Goal: Task Accomplishment & Management: Use online tool/utility

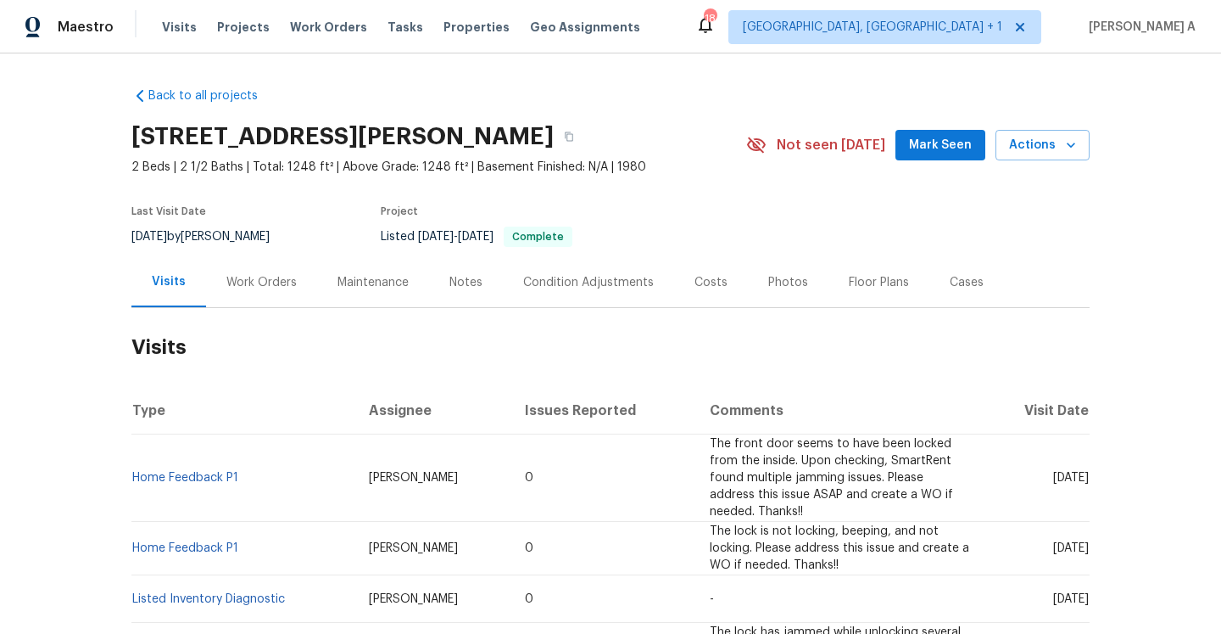
click at [242, 295] on div "Work Orders" at bounding box center [261, 282] width 111 height 50
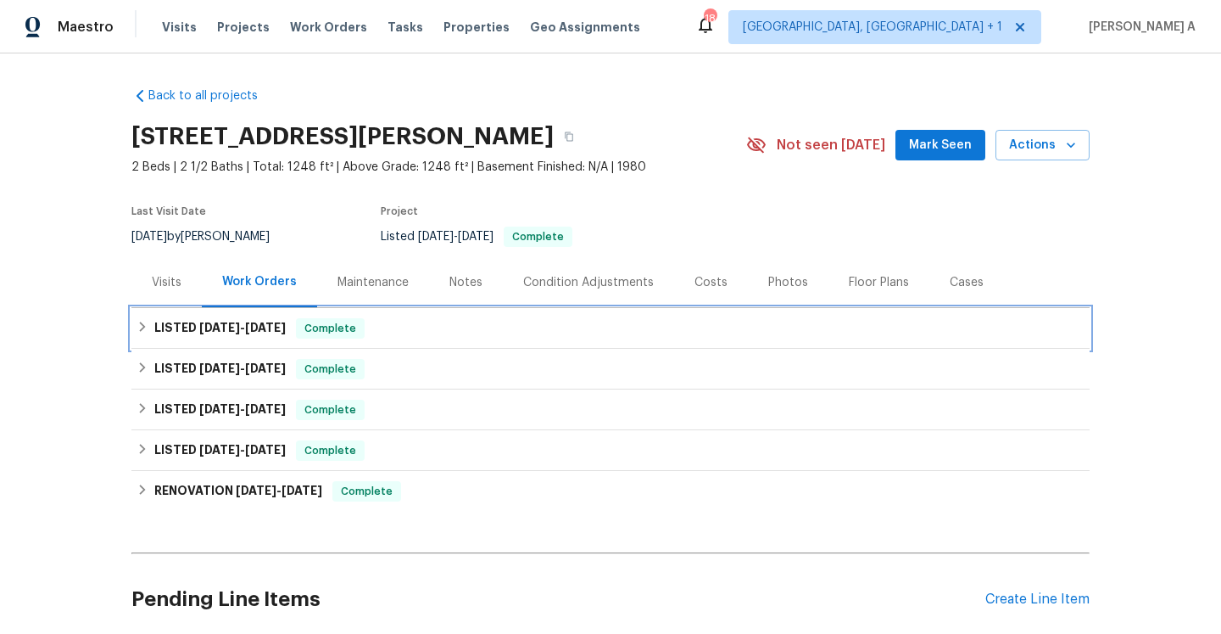
click at [276, 329] on span "7/17/25" at bounding box center [265, 327] width 41 height 12
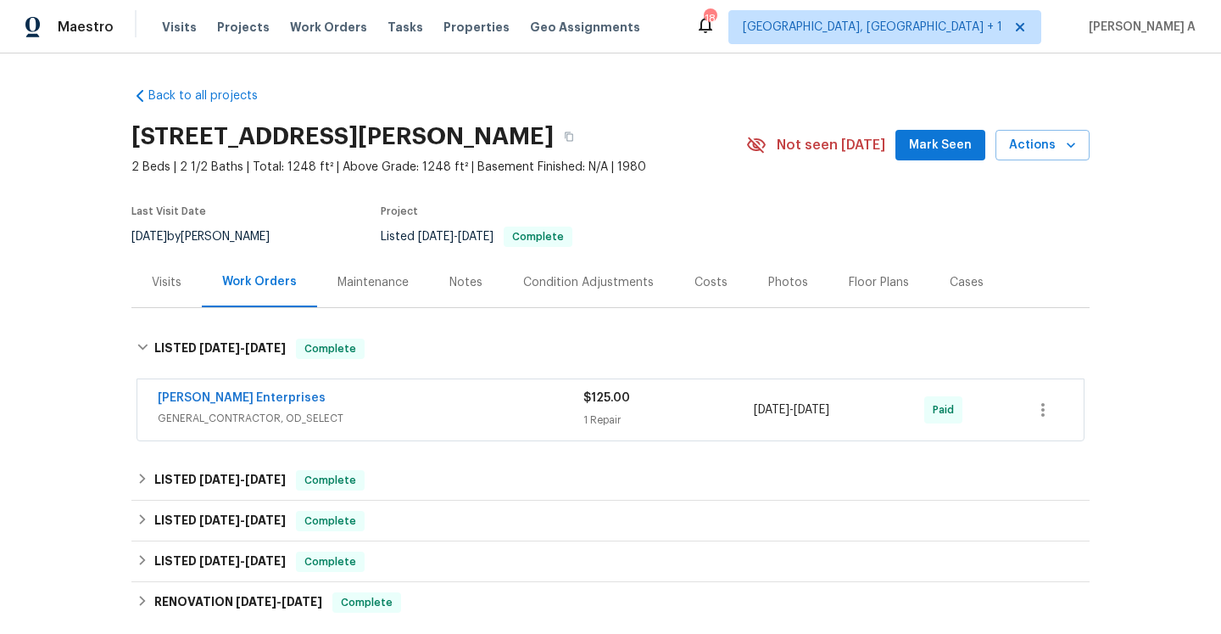
click at [336, 411] on span "GENERAL_CONTRACTOR, OD_SELECT" at bounding box center [371, 418] width 426 height 17
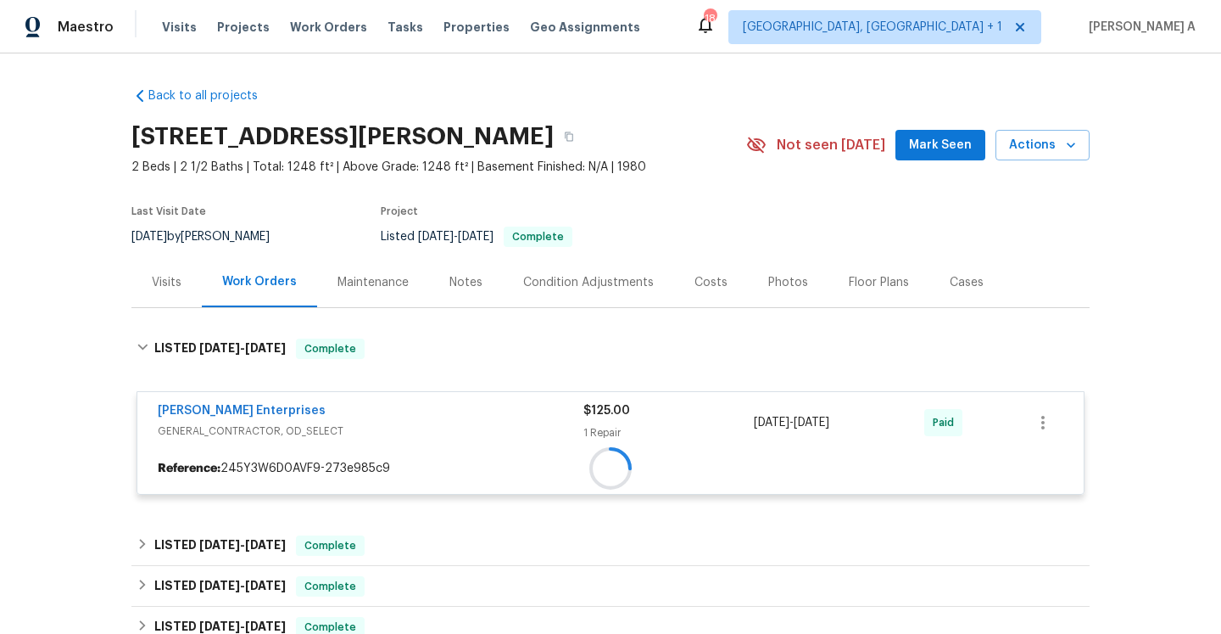
scroll to position [149, 0]
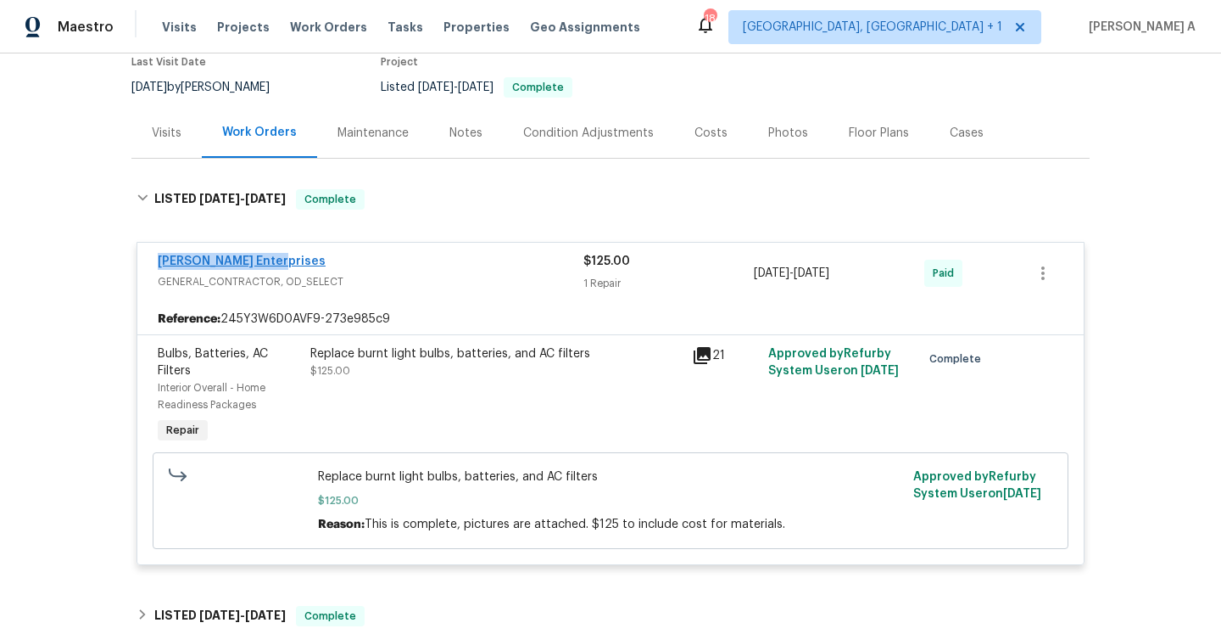
drag, startPoint x: 288, startPoint y: 265, endPoint x: 160, endPoint y: 262, distance: 128.1
click at [153, 262] on div "Nordman Enterprises GENERAL_CONTRACTOR, OD_SELECT $125.00 1 Repair 7/15/2025 - …" at bounding box center [610, 273] width 946 height 61
copy link "Nordman Enterprises"
click at [169, 127] on div "Visits" at bounding box center [167, 133] width 30 height 17
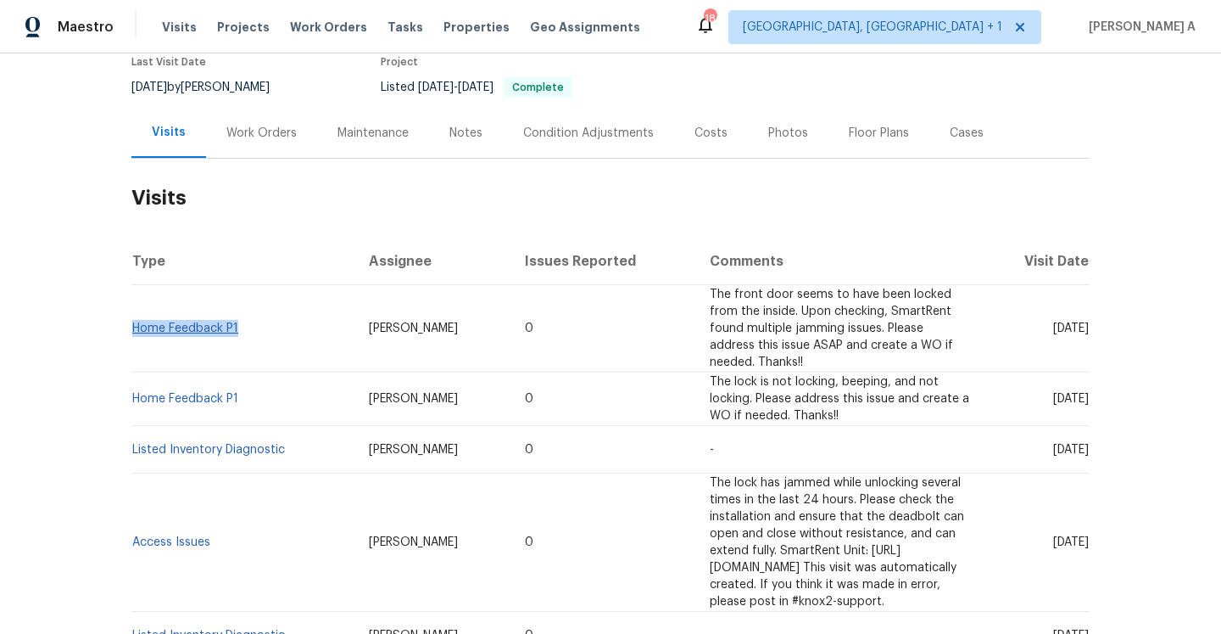
drag, startPoint x: 248, startPoint y: 319, endPoint x: 132, endPoint y: 325, distance: 115.5
click at [132, 325] on td "Home Feedback P1" at bounding box center [243, 328] width 224 height 87
copy link "Home Feedback P1"
click at [255, 134] on div "Work Orders" at bounding box center [261, 133] width 70 height 17
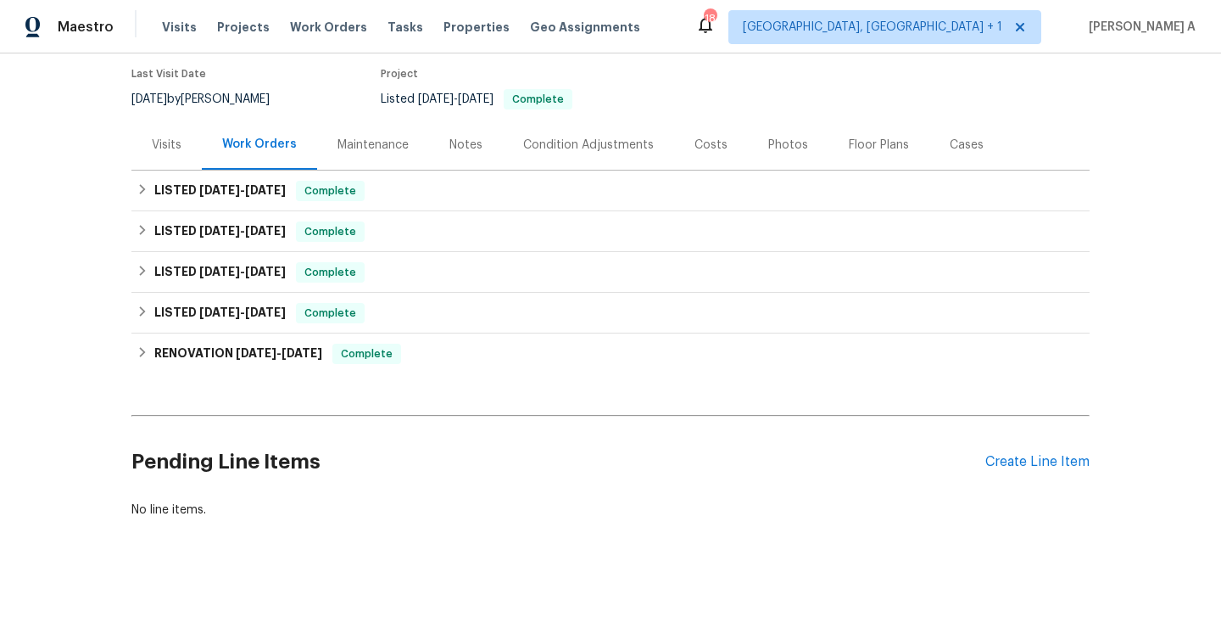
scroll to position [137, 0]
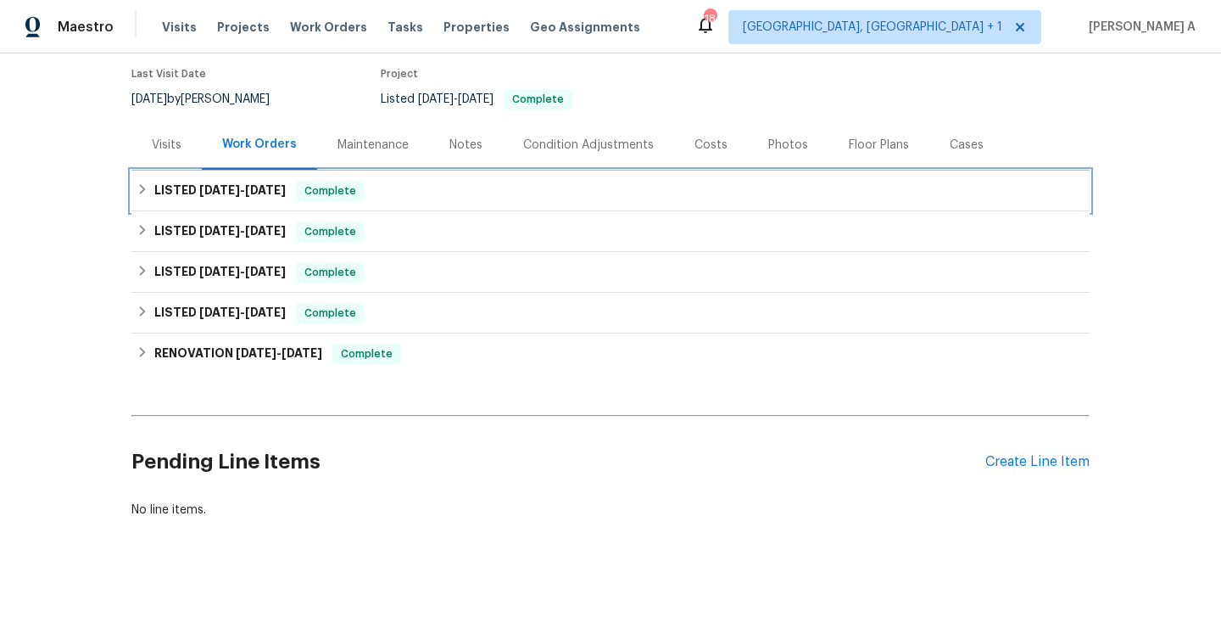
click at [291, 193] on div "LISTED 7/15/25 - 7/17/25 Complete" at bounding box center [611, 191] width 948 height 20
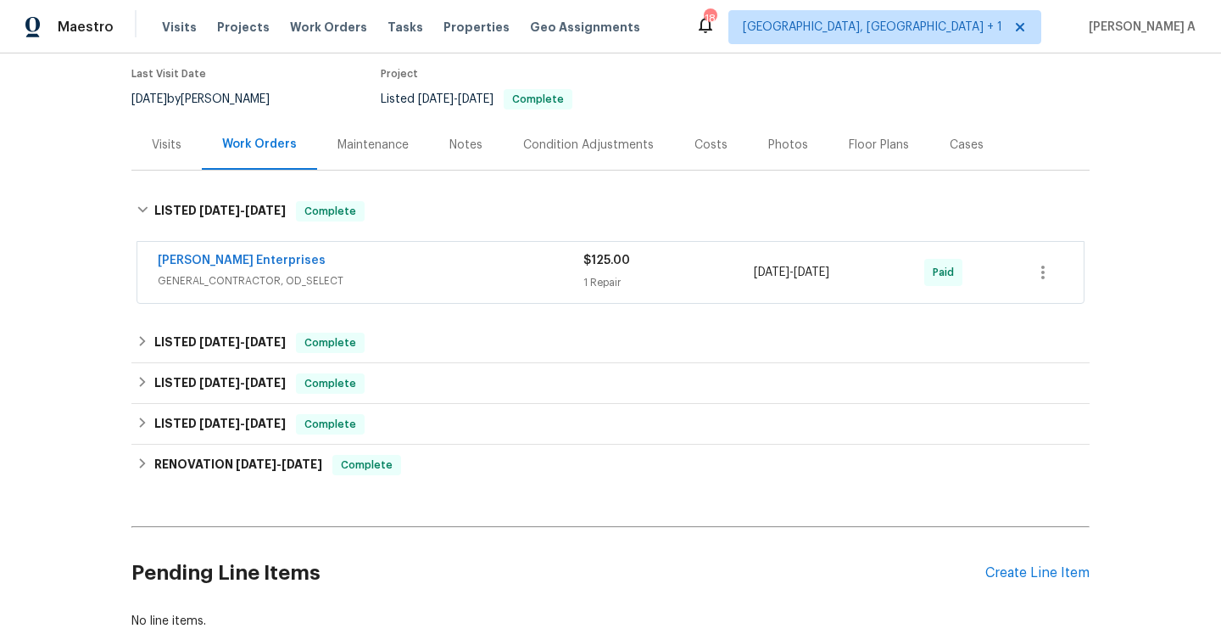
click at [320, 254] on div "Nordman Enterprises" at bounding box center [371, 262] width 426 height 20
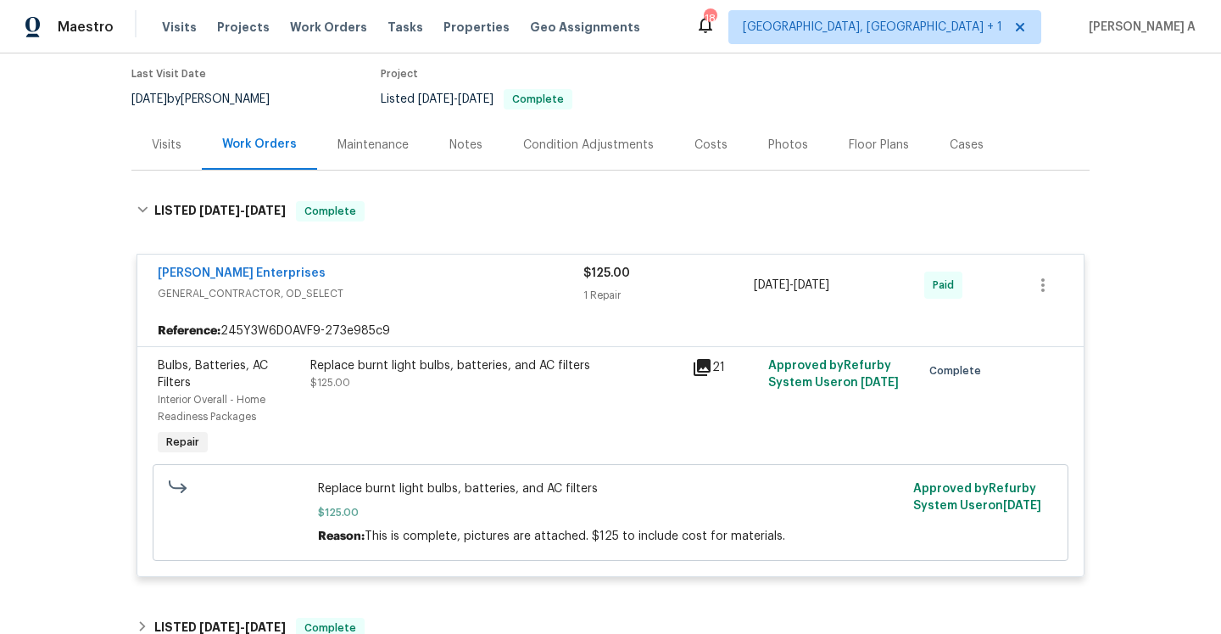
click at [354, 298] on span "GENERAL_CONTRACTOR, OD_SELECT" at bounding box center [371, 293] width 426 height 17
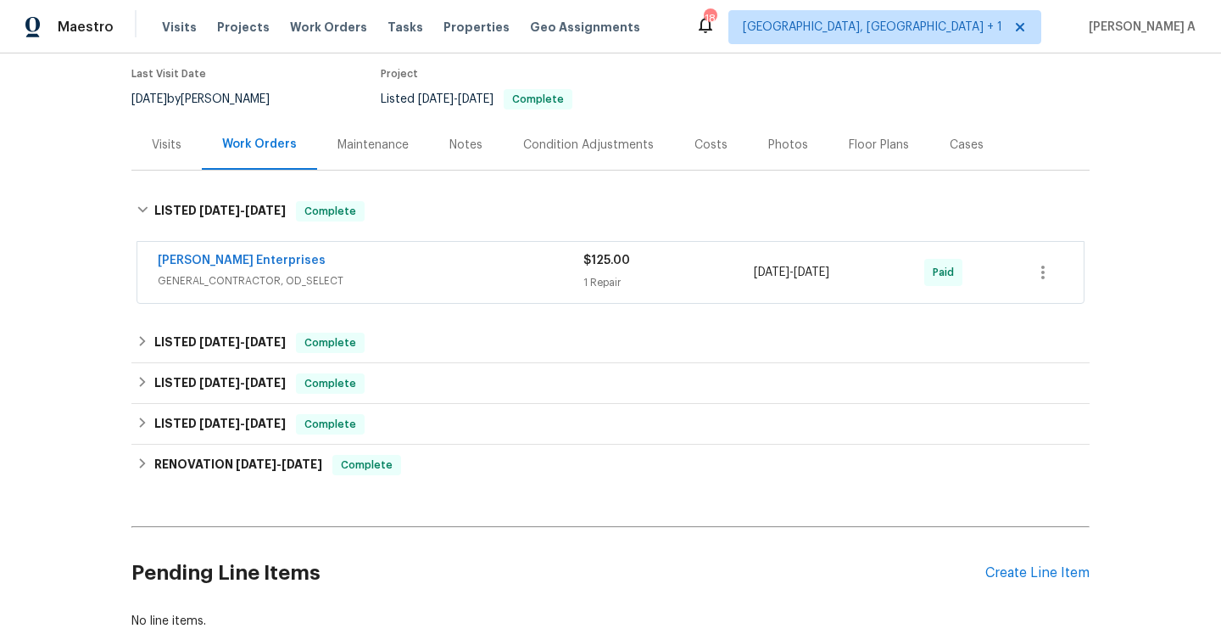
click at [366, 319] on div "Back to all projects 26017 Misty Way Dr, Fort Mill, SC 29708 2 Beds | 2 1/2 Bat…" at bounding box center [610, 289] width 958 height 706
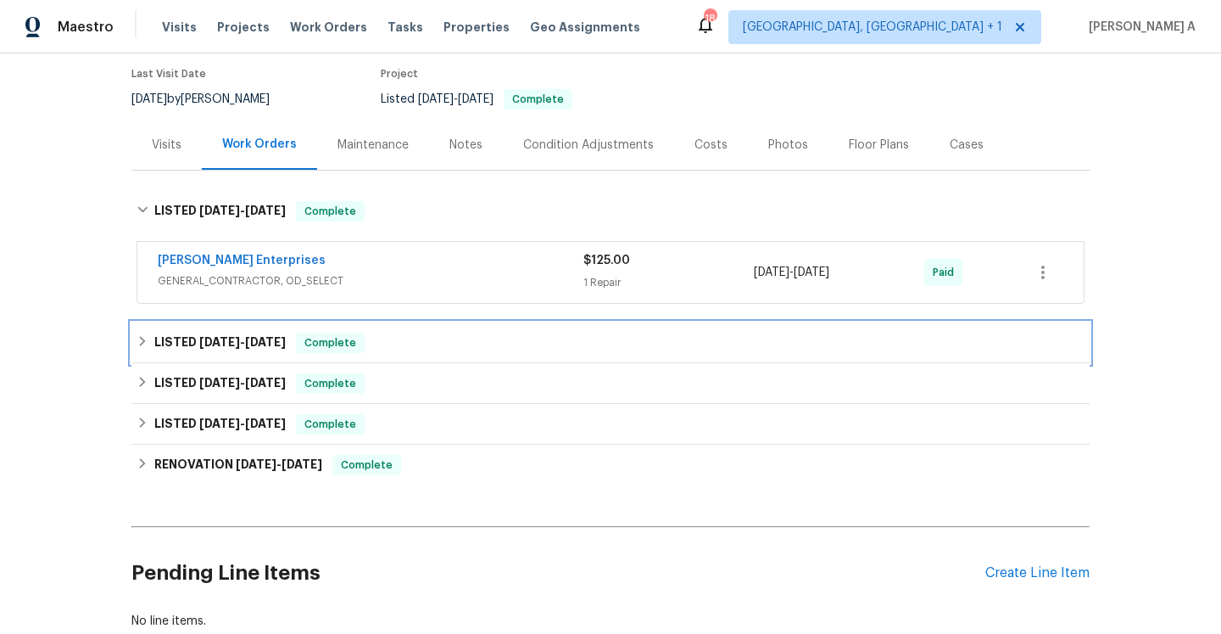
click at [371, 341] on div "LISTED 7/15/25 - 7/17/25 Complete" at bounding box center [611, 342] width 948 height 20
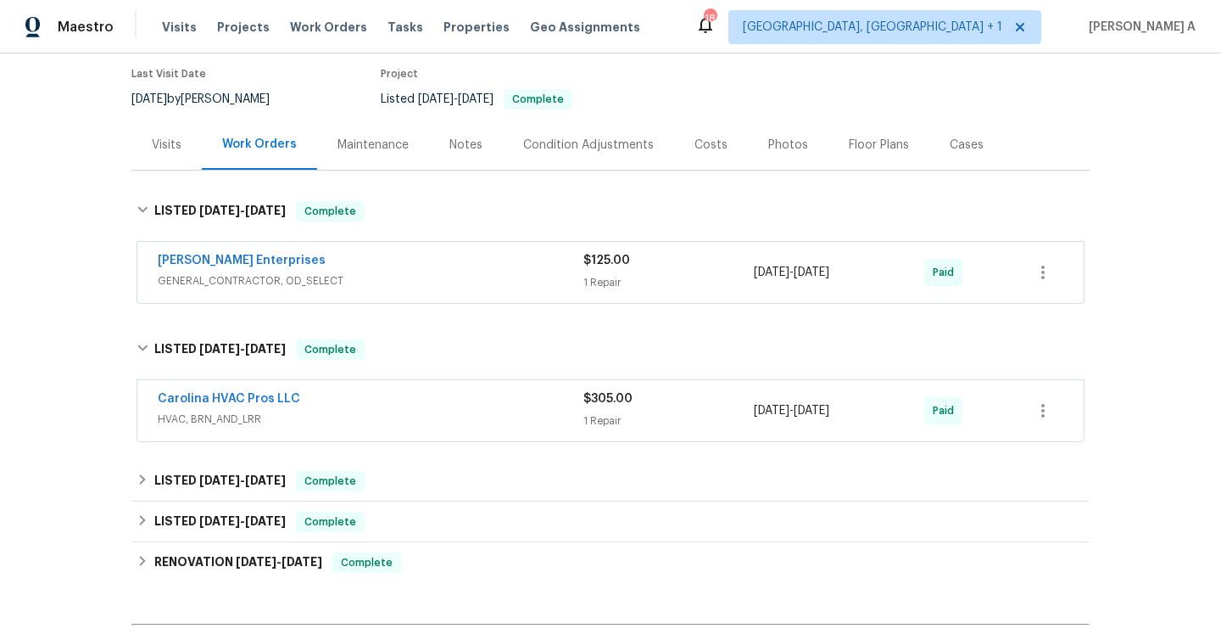
click at [400, 399] on div "Carolina HVAC Pros LLC" at bounding box center [371, 400] width 426 height 20
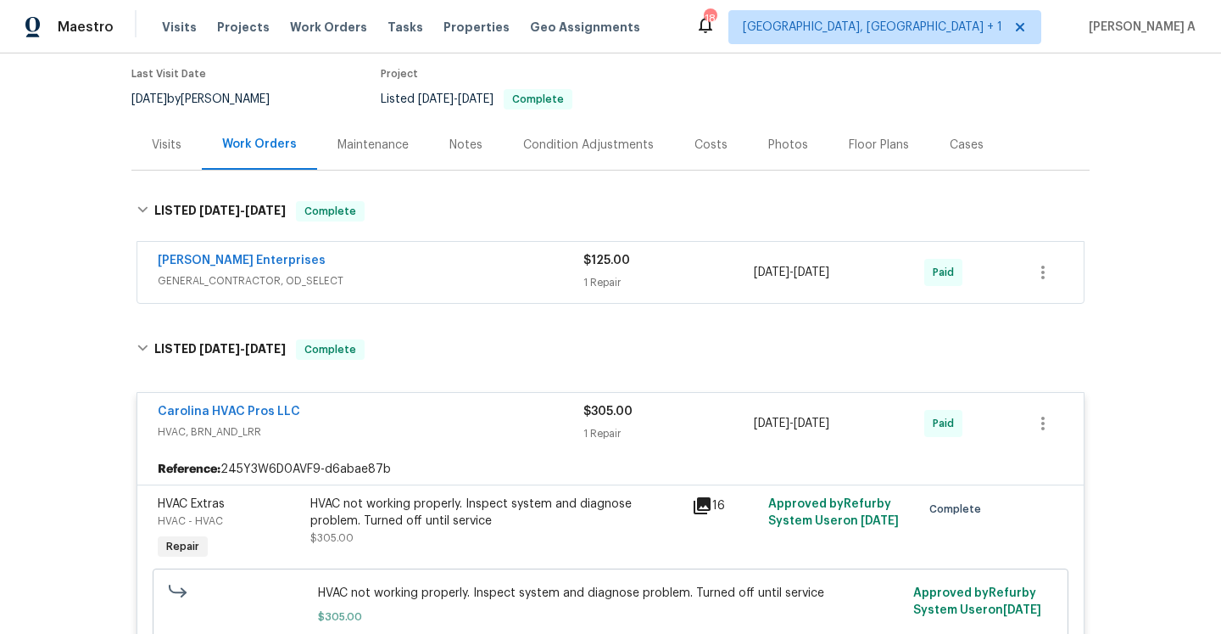
click at [405, 407] on div "Carolina HVAC Pros LLC" at bounding box center [371, 413] width 426 height 20
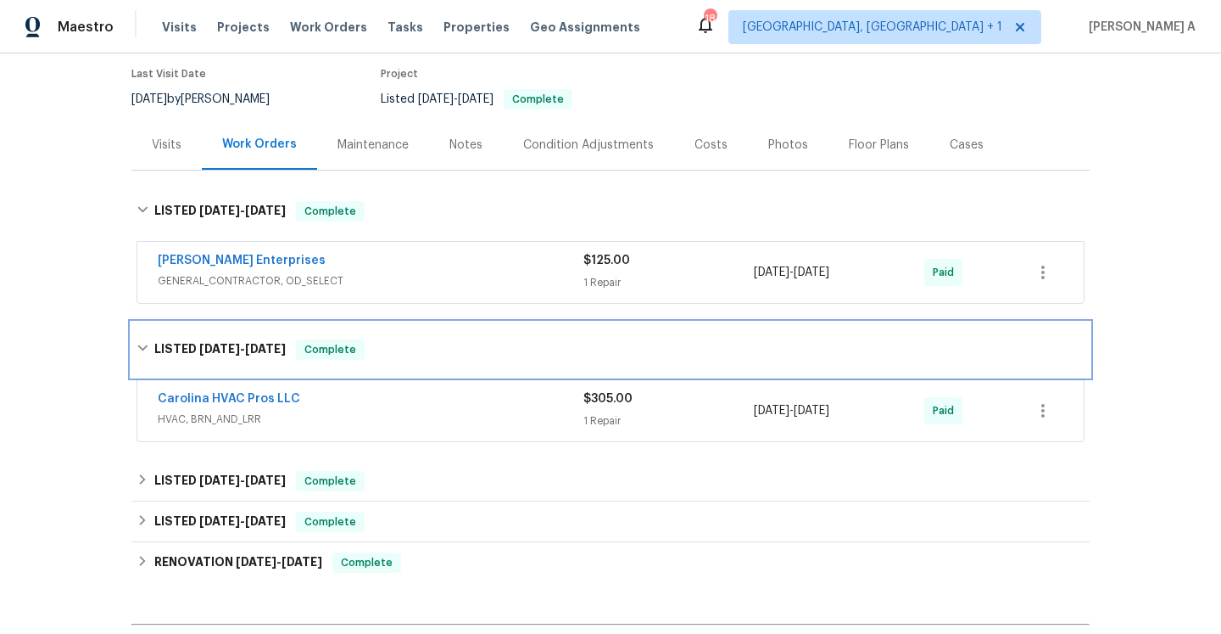
click at [386, 356] on div "LISTED 7/15/25 - 7/17/25 Complete" at bounding box center [611, 349] width 948 height 20
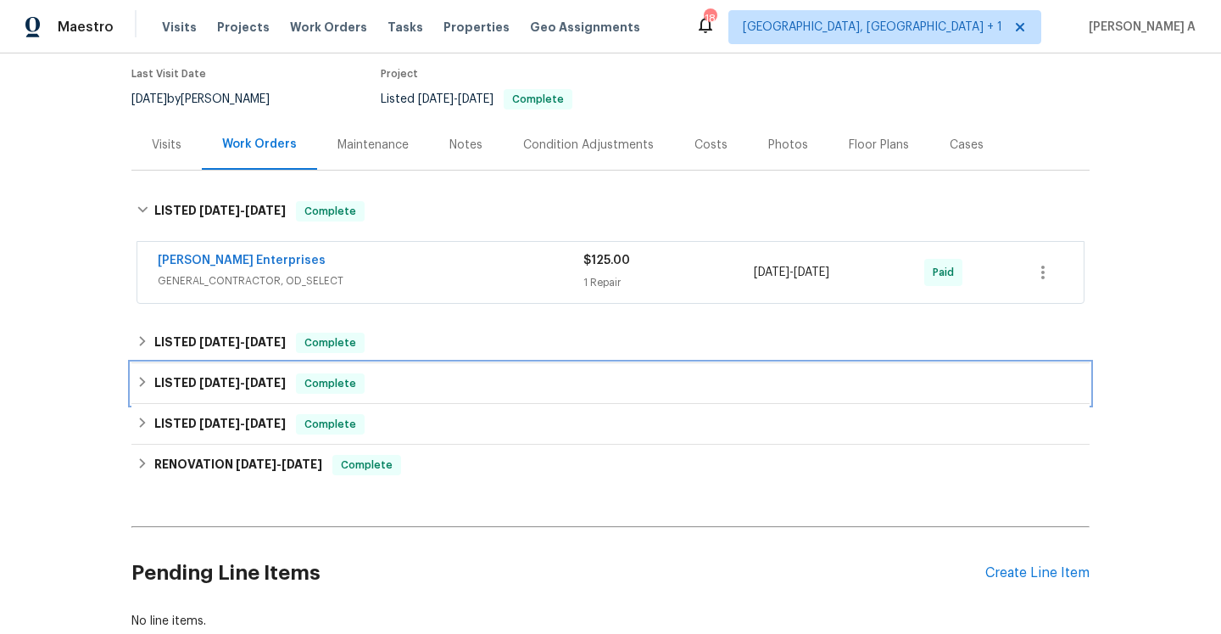
click at [388, 394] on div "LISTED 4/24/25 - 4/28/25 Complete" at bounding box center [610, 383] width 958 height 41
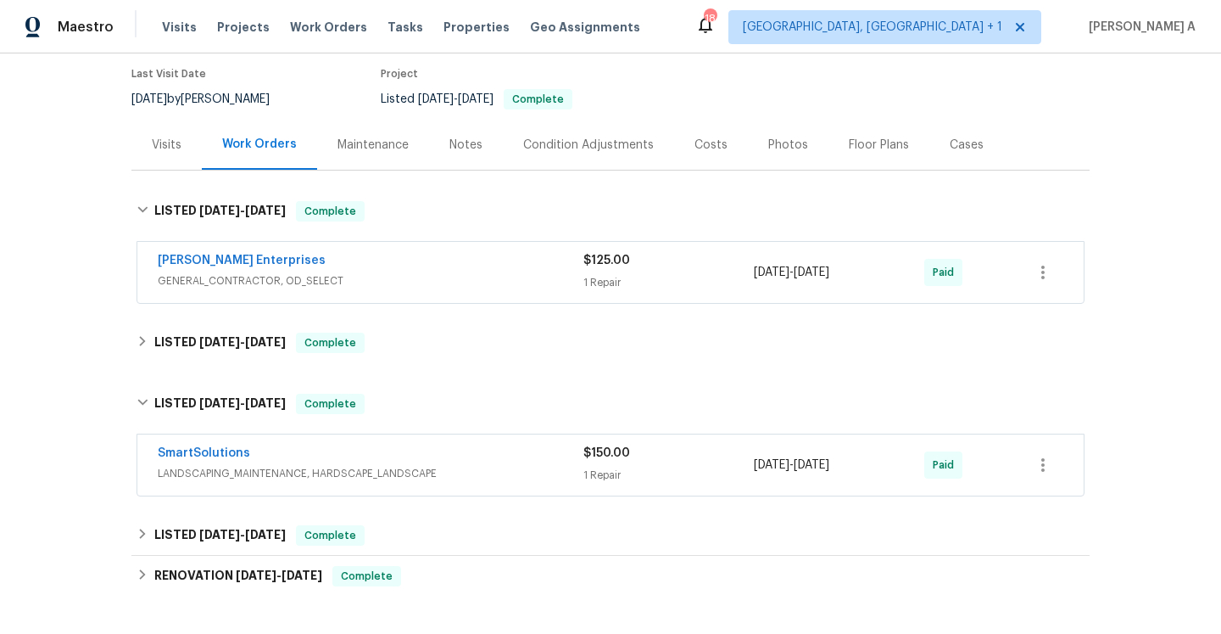
click at [450, 509] on div "Back to all projects 26017 Misty Way Dr, Fort Mill, SC 29708 2 Beds | 2 1/2 Bat…" at bounding box center [610, 345] width 958 height 818
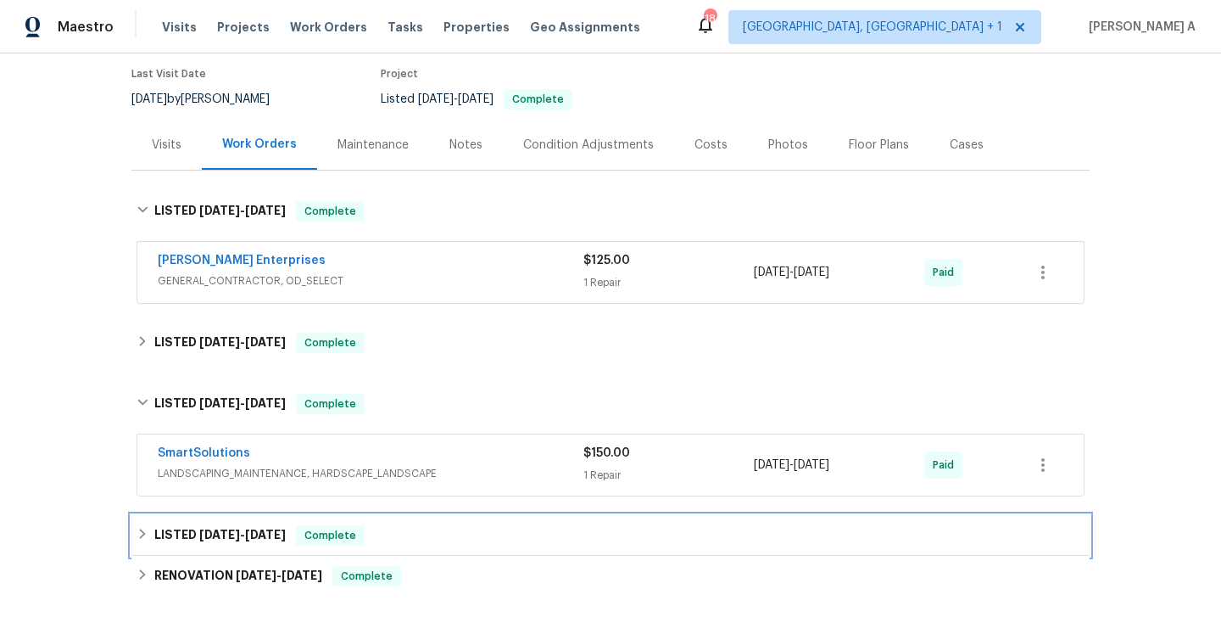
click at [455, 528] on div "LISTED 2/11/25 - 2/12/25 Complete" at bounding box center [611, 535] width 948 height 20
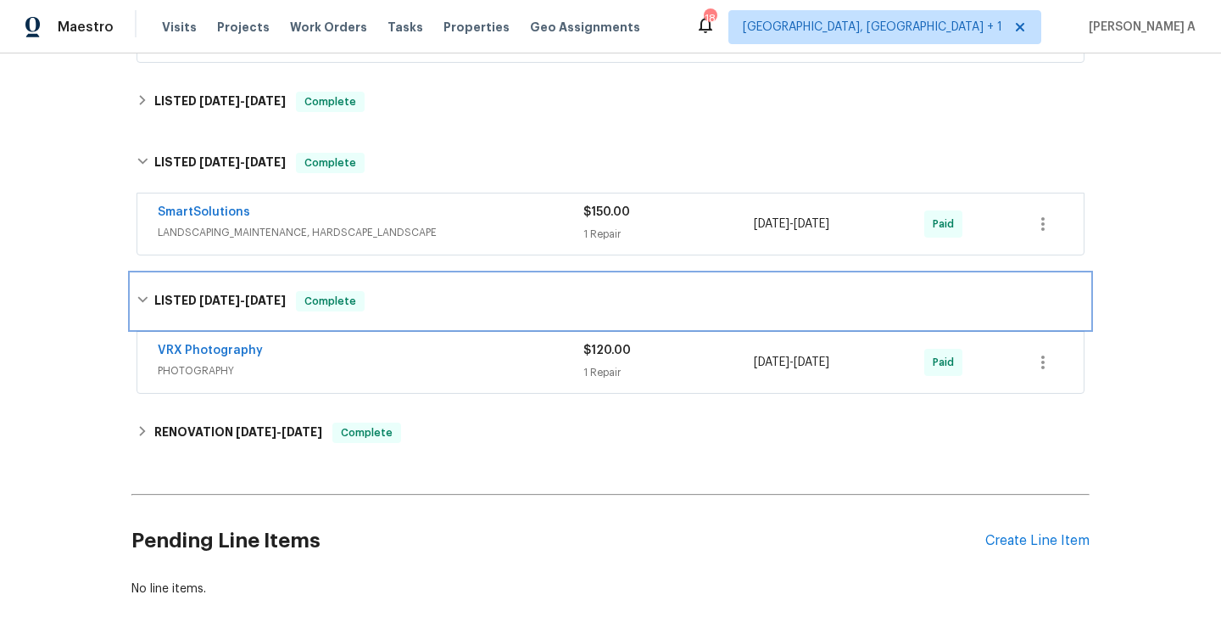
click at [419, 313] on div "LISTED 2/11/25 - 2/12/25 Complete" at bounding box center [610, 301] width 958 height 54
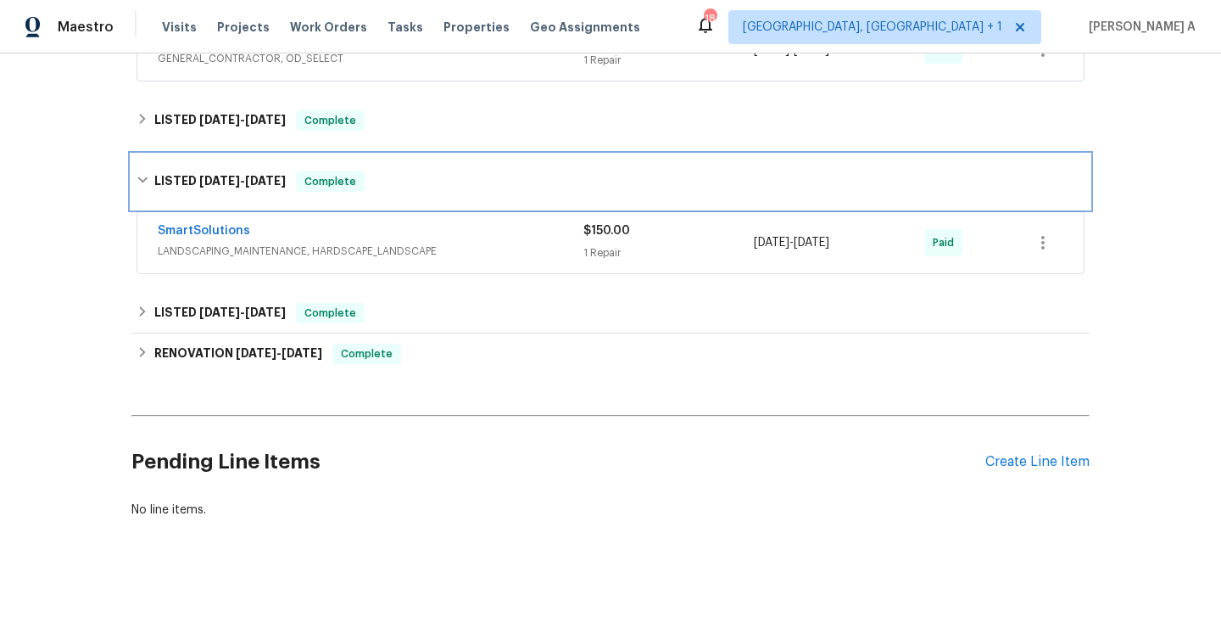
click at [387, 182] on div "LISTED 4/24/25 - 4/28/25 Complete" at bounding box center [611, 181] width 948 height 20
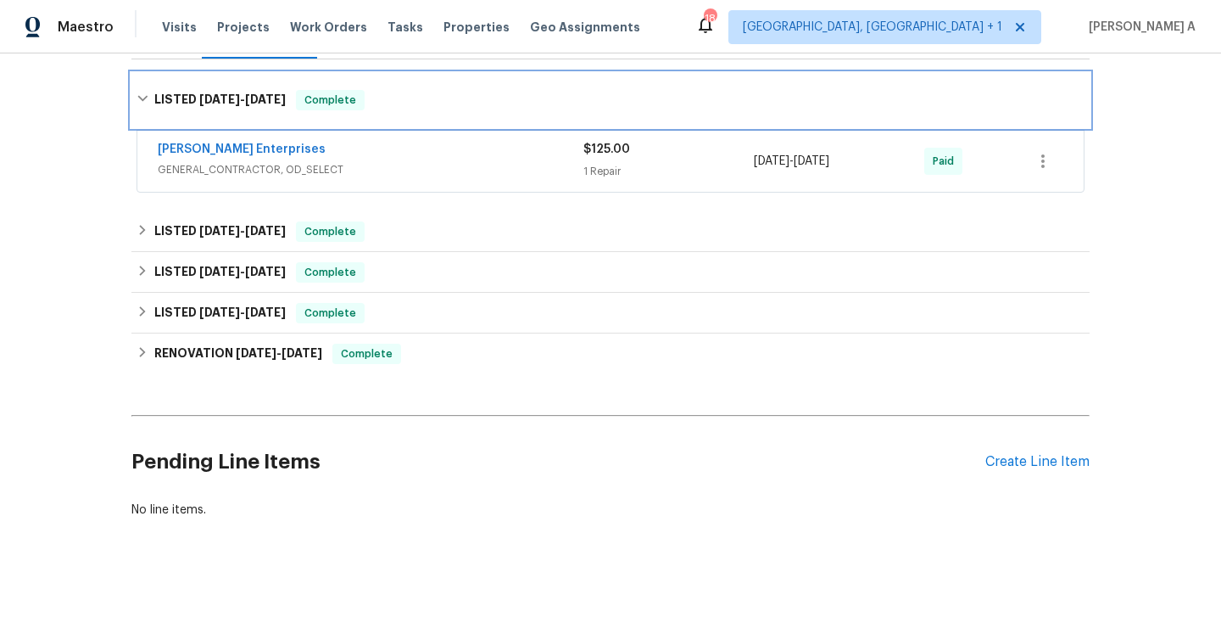
click at [349, 109] on div "Complete" at bounding box center [330, 100] width 69 height 20
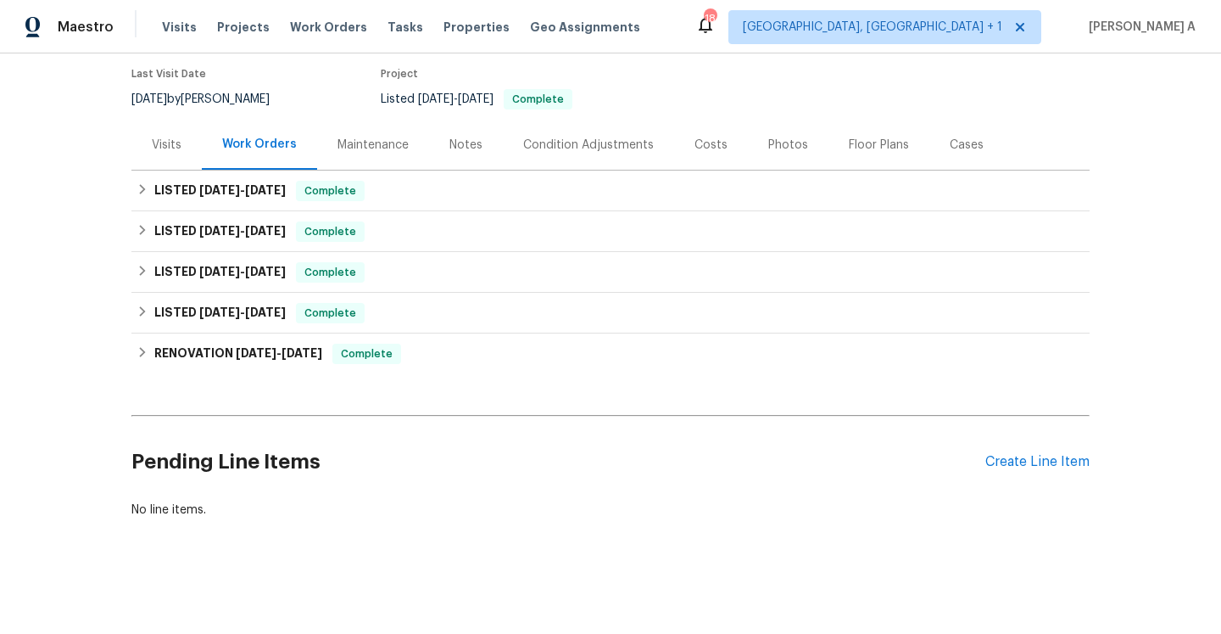
click at [160, 139] on div "Visits" at bounding box center [167, 145] width 30 height 17
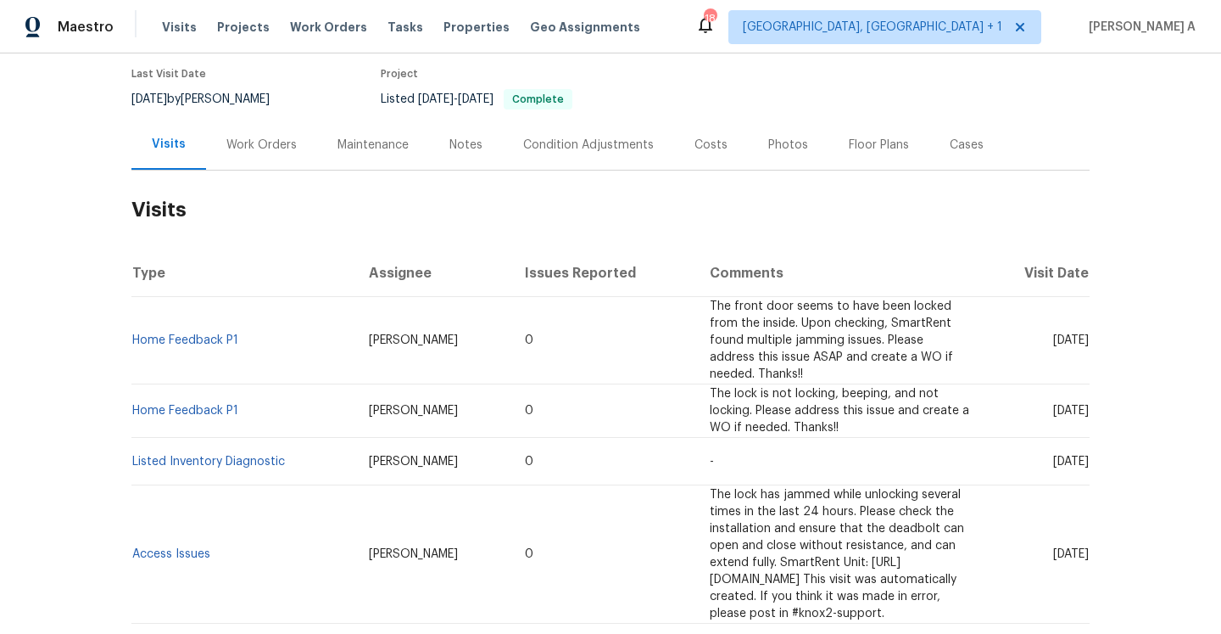
click at [262, 181] on h2 "Visits" at bounding box center [610, 209] width 958 height 79
click at [246, 159] on div "Work Orders" at bounding box center [261, 145] width 111 height 50
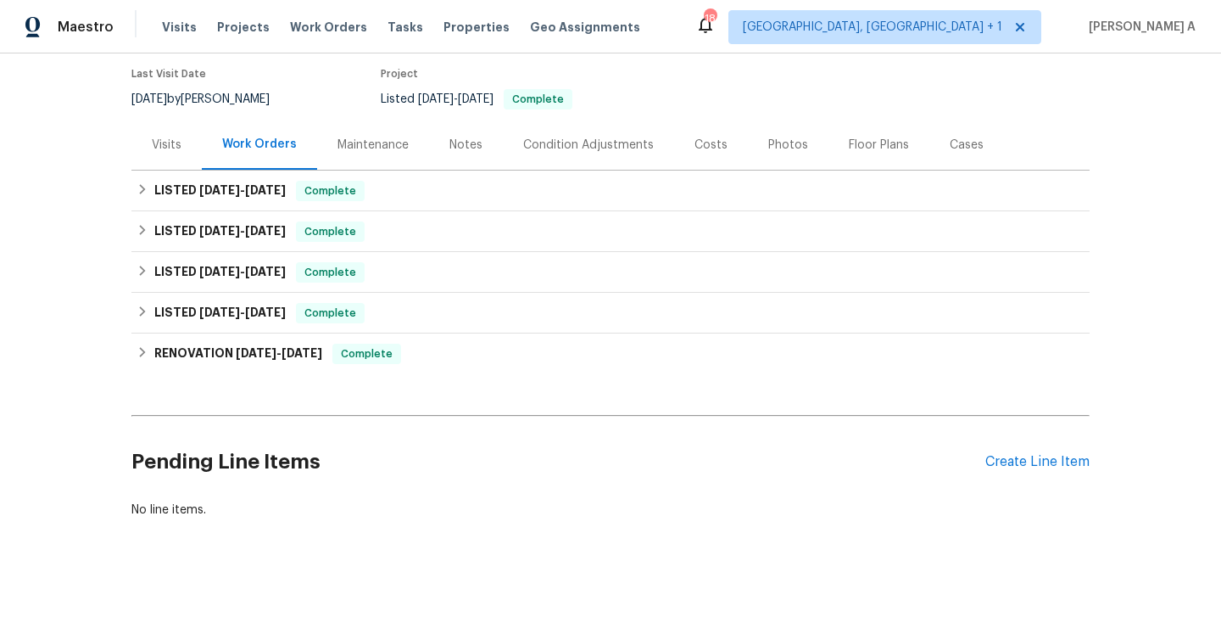
click at [187, 148] on div "Visits" at bounding box center [166, 145] width 70 height 50
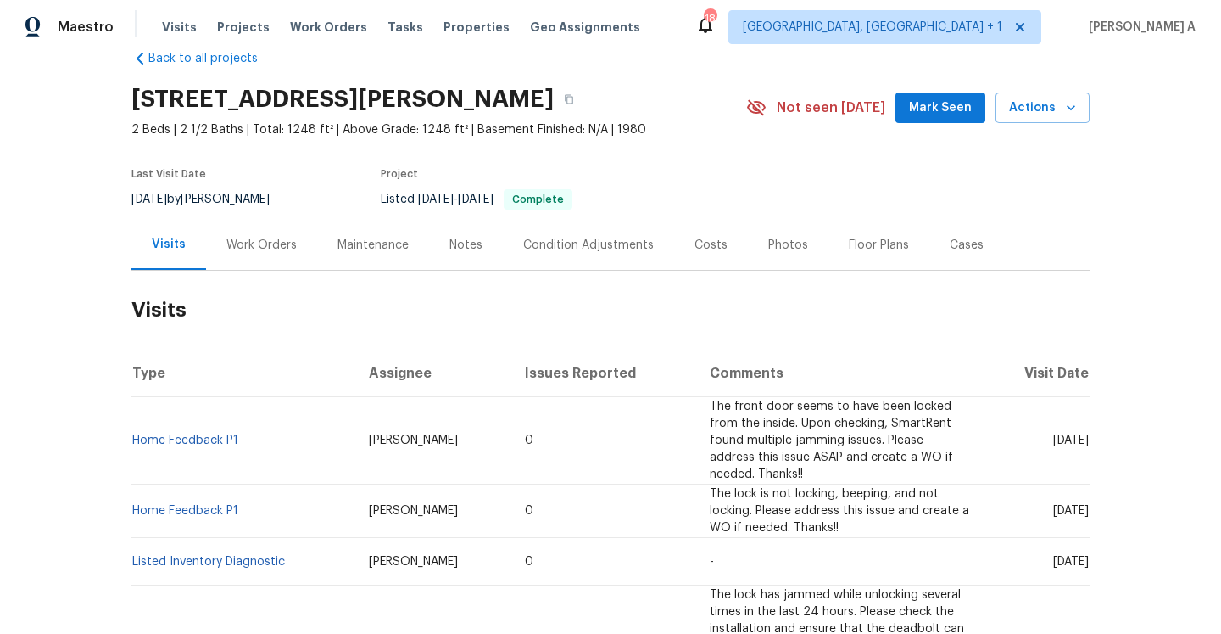
scroll to position [34, 0]
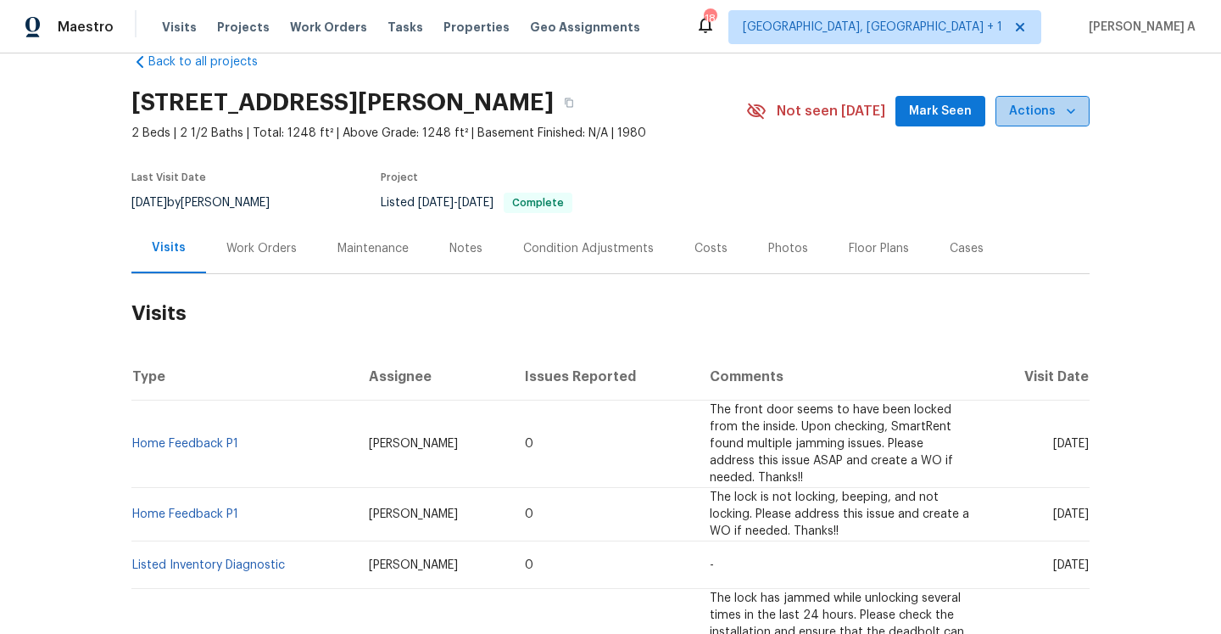
click at [1068, 115] on icon "button" at bounding box center [1071, 111] width 17 height 17
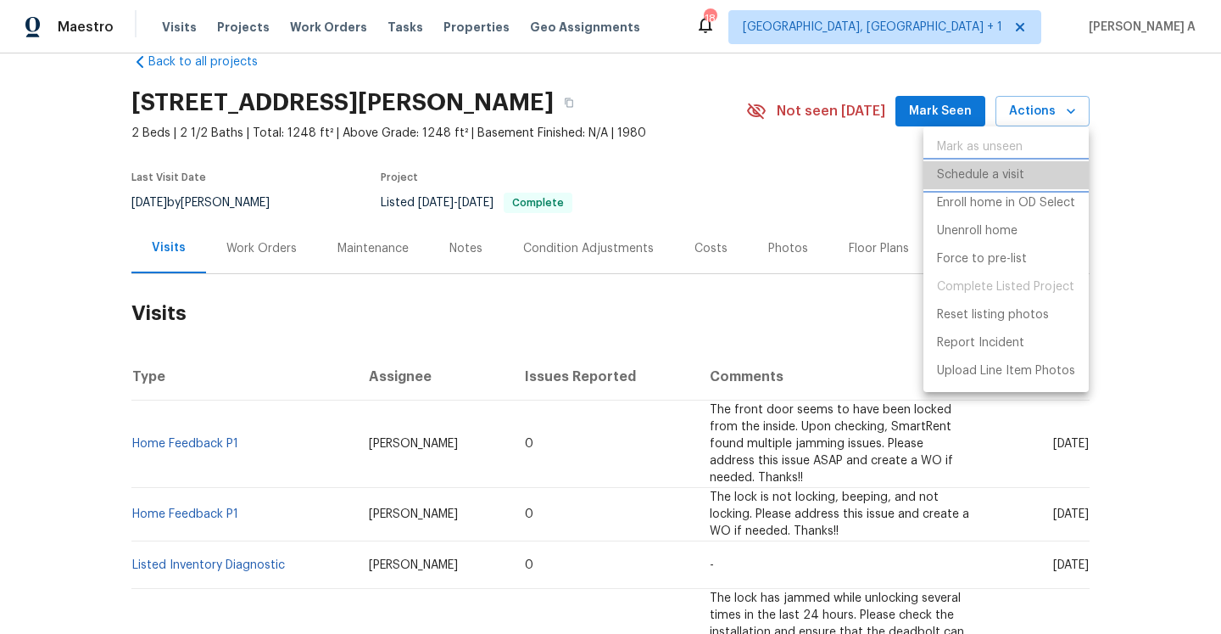
click at [986, 182] on p "Schedule a visit" at bounding box center [980, 175] width 87 height 18
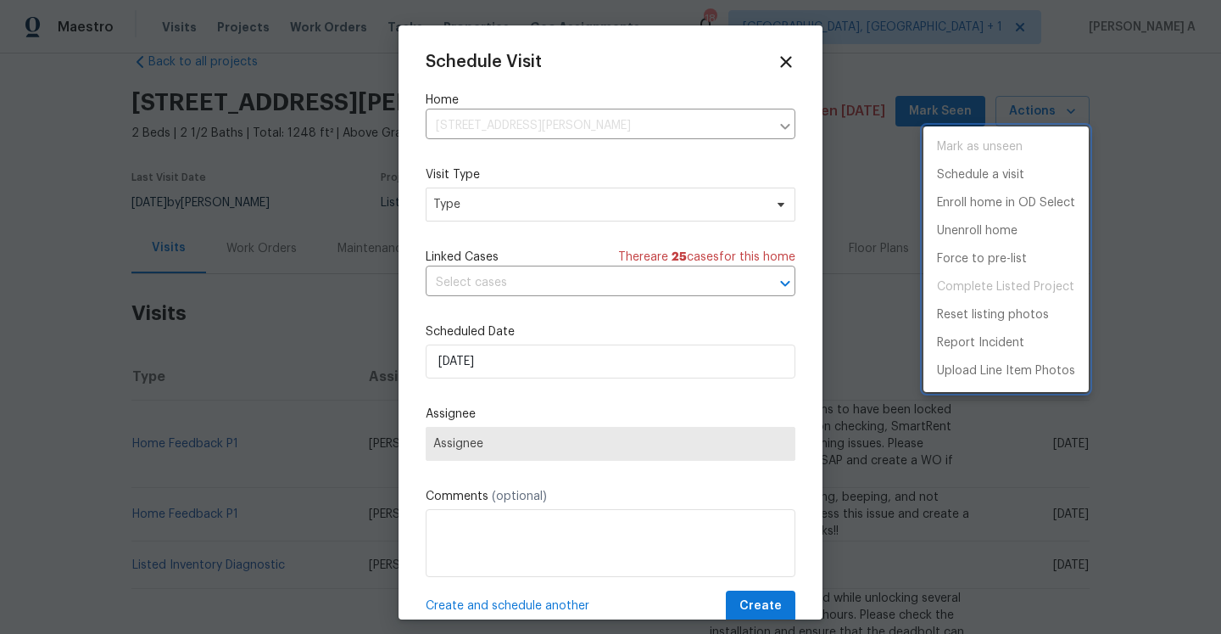
click at [639, 213] on div at bounding box center [610, 317] width 1221 height 634
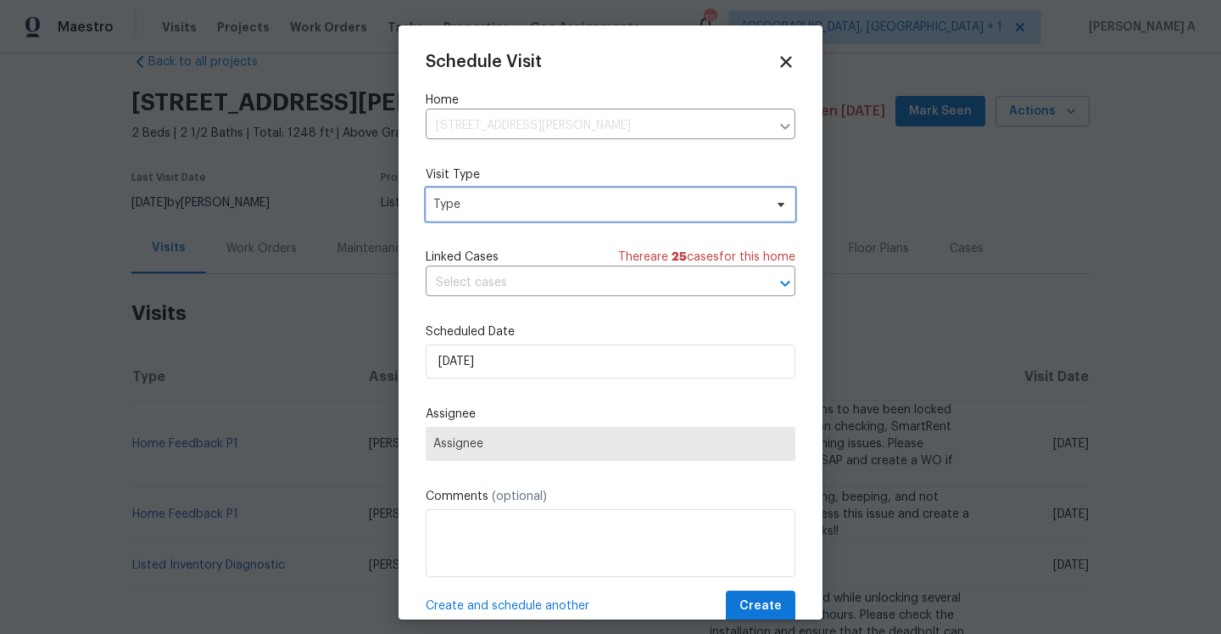
click at [633, 209] on span "Type" at bounding box center [598, 204] width 330 height 17
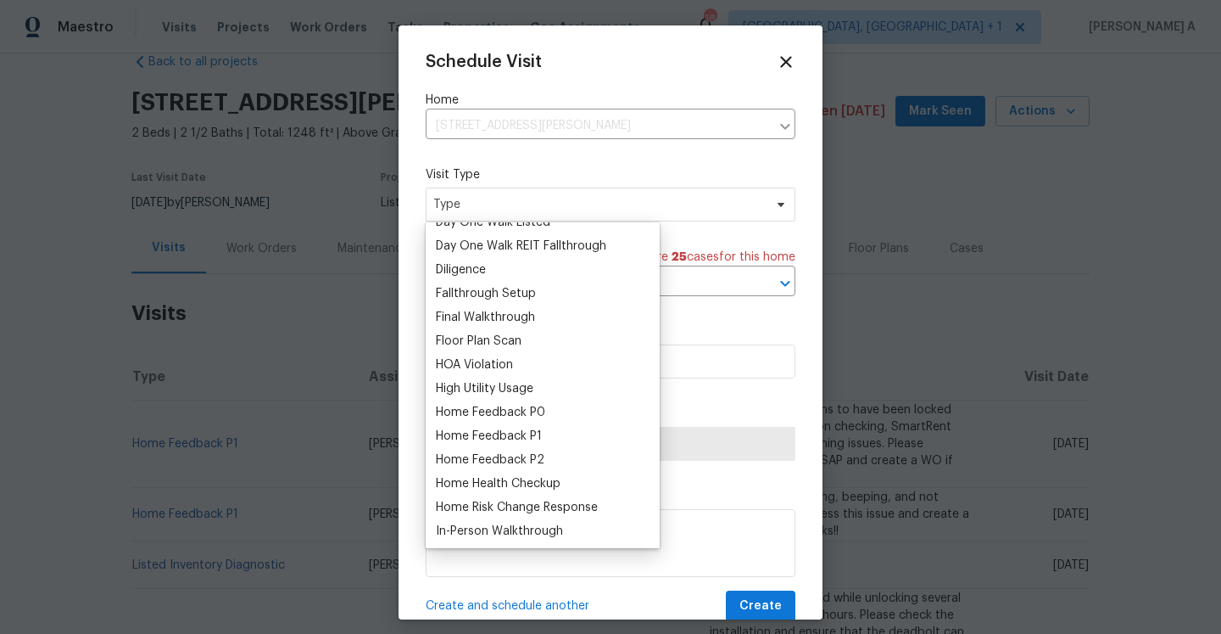
scroll to position [461, 0]
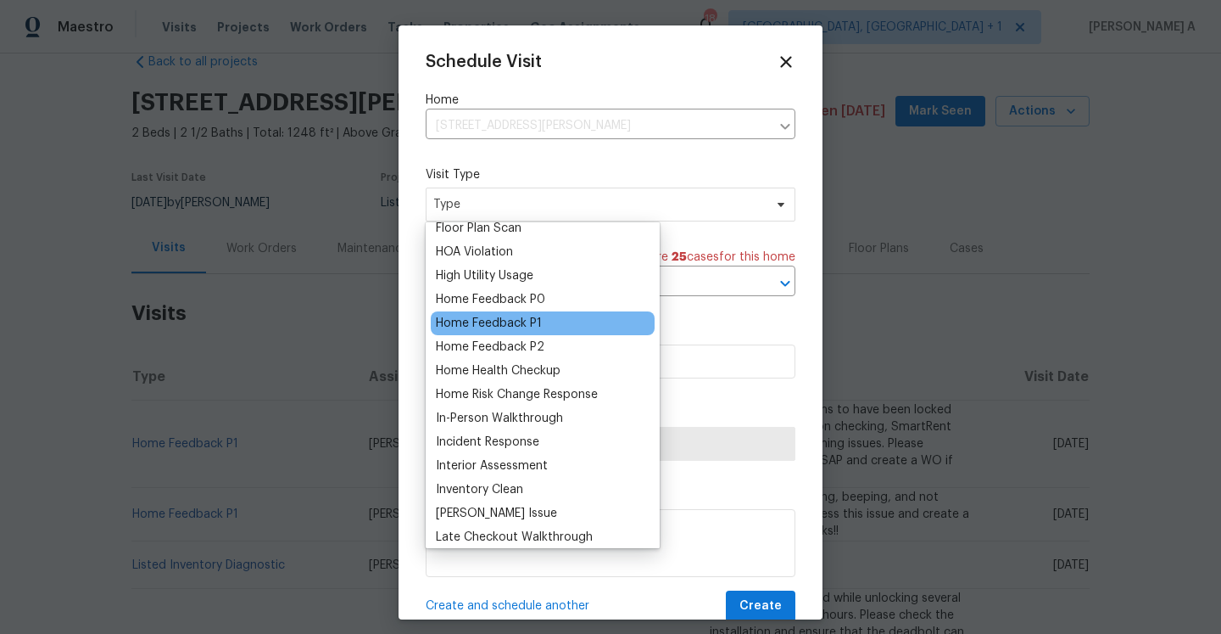
click at [528, 327] on div "Home Feedback P1" at bounding box center [489, 323] width 106 height 17
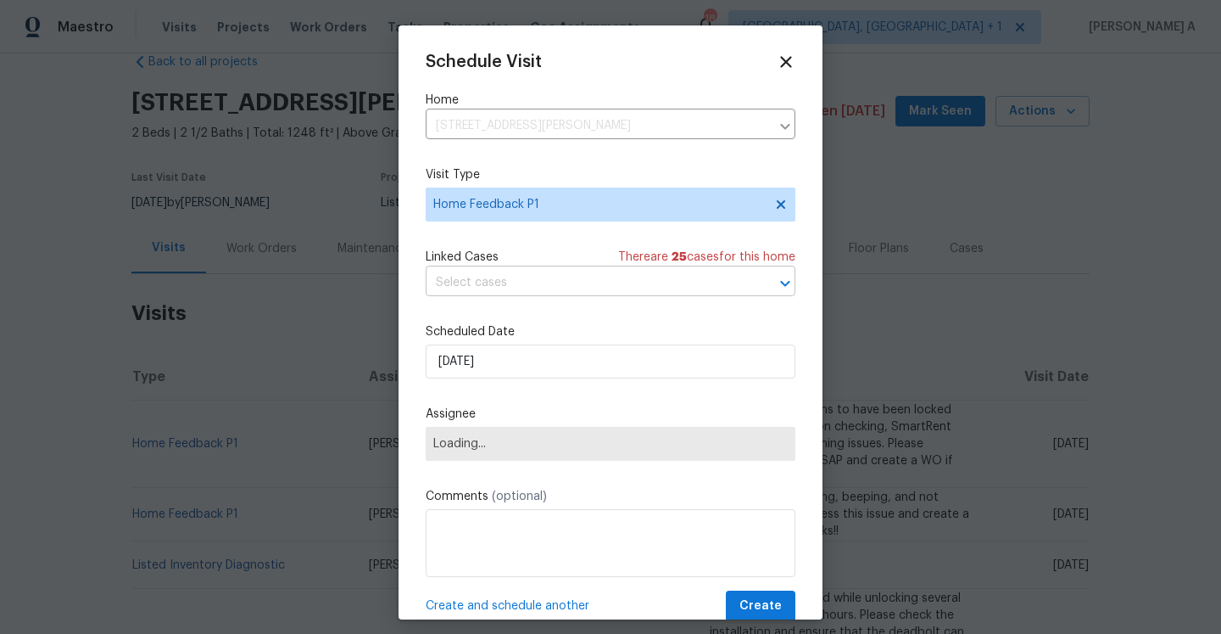
click at [522, 287] on input "text" at bounding box center [587, 283] width 322 height 26
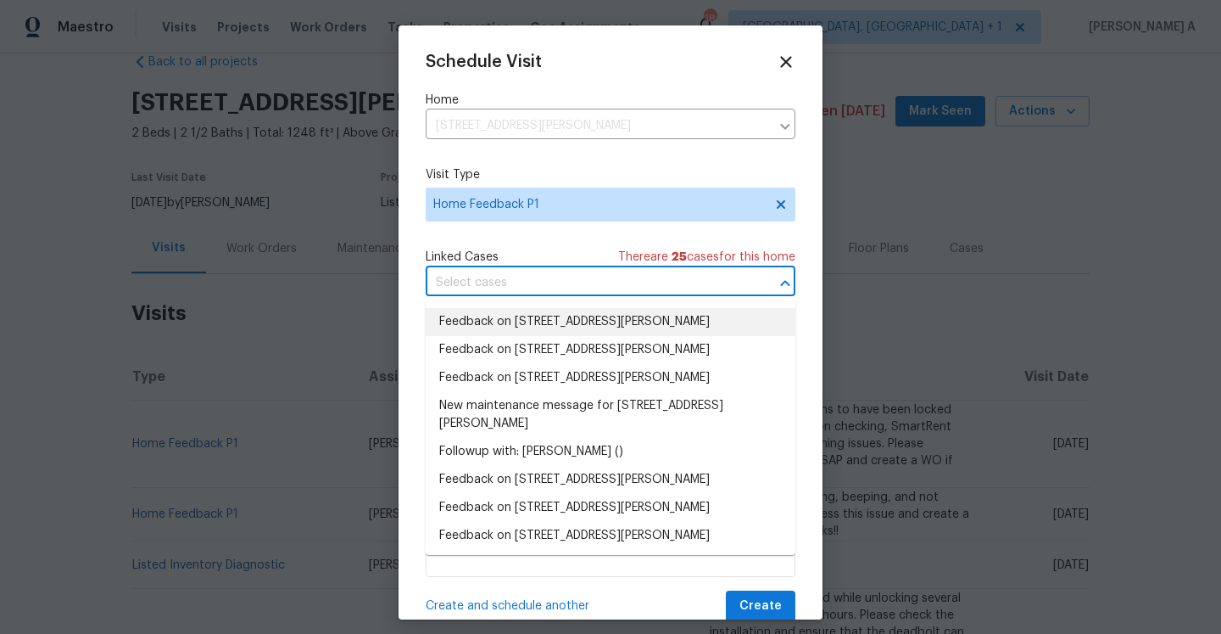
click at [522, 312] on li "Feedback on 26017 Misty Way Dr, Fort Mill, SC 29708" at bounding box center [611, 322] width 370 height 28
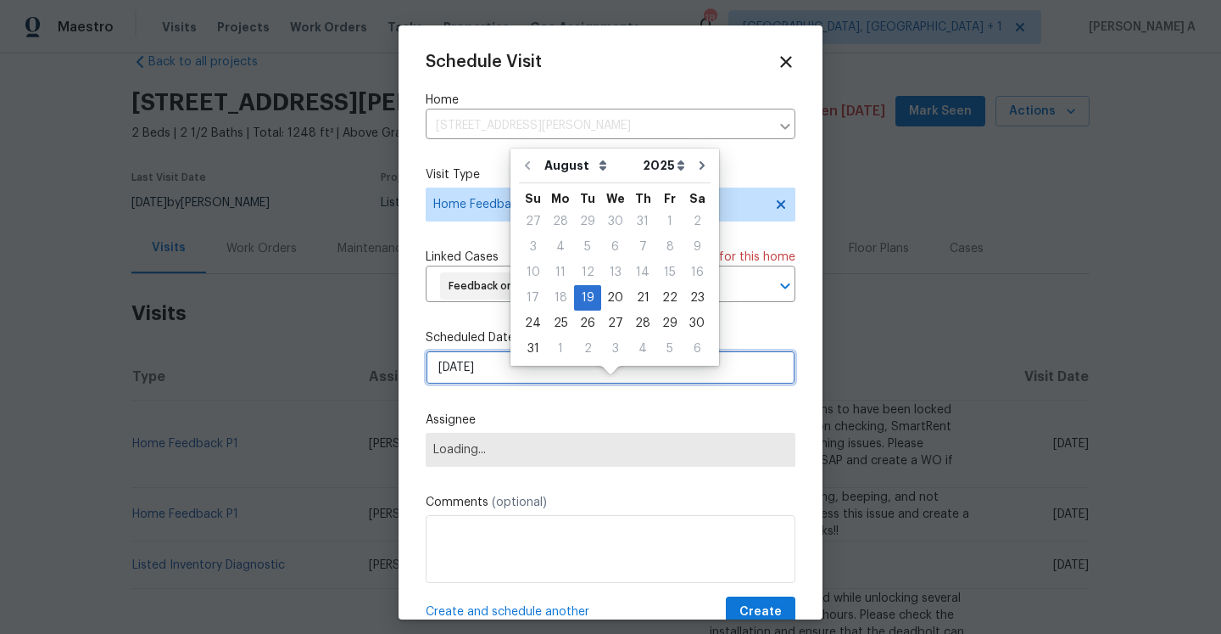
click at [522, 384] on input "8/19/2025" at bounding box center [611, 367] width 370 height 34
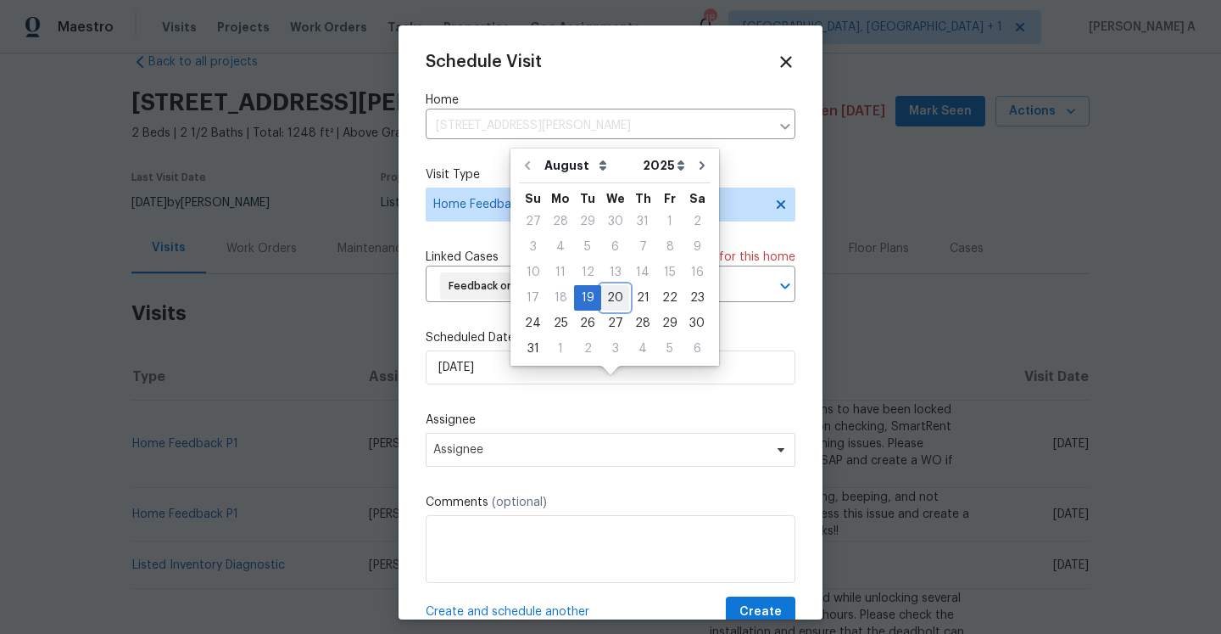
click at [617, 302] on div "20" at bounding box center [615, 298] width 28 height 24
type input "8/20/2025"
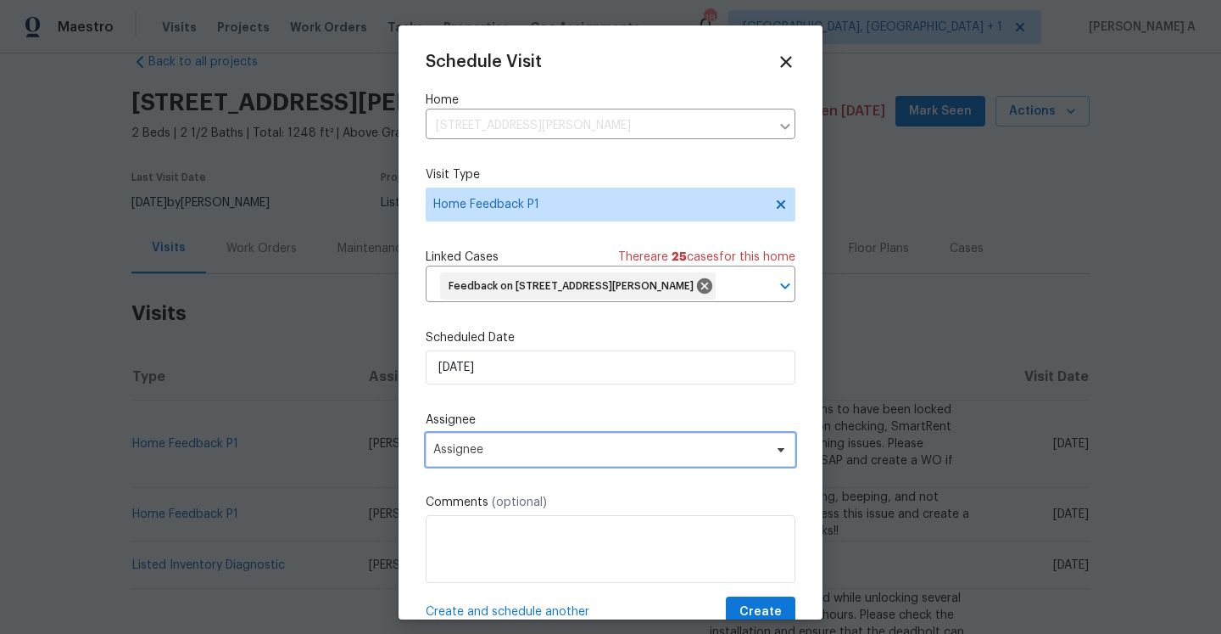
click at [568, 456] on span "Assignee" at bounding box center [599, 450] width 332 height 14
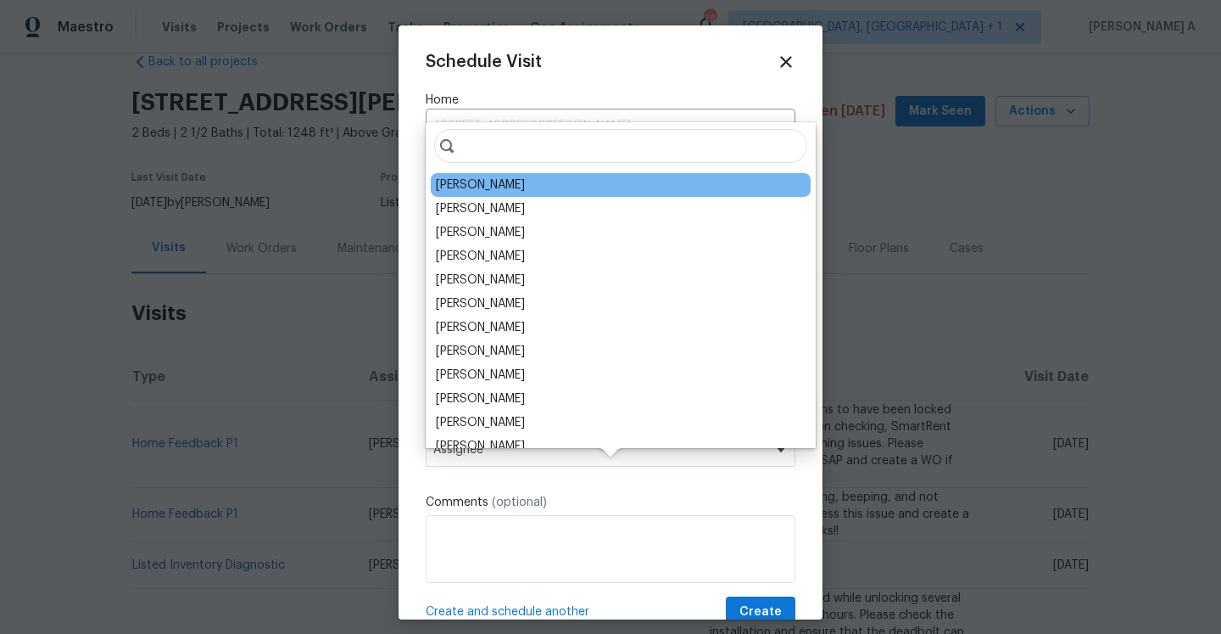
click at [465, 186] on div "Billy Towle" at bounding box center [480, 184] width 89 height 17
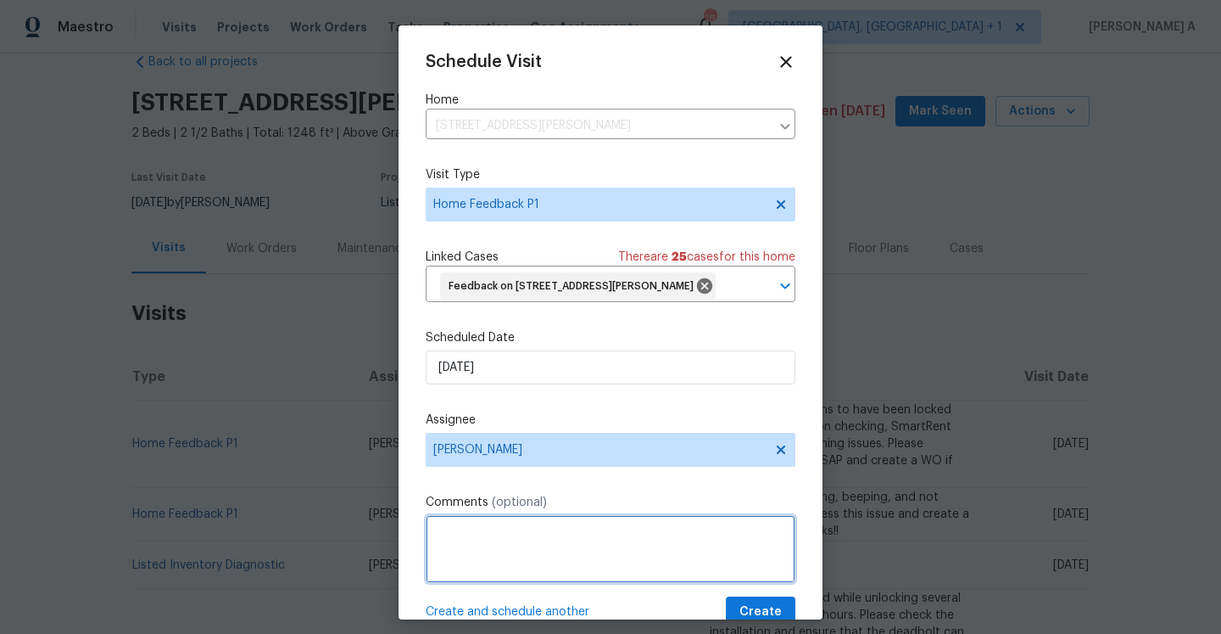
click at [621, 551] on textarea at bounding box center [611, 549] width 370 height 68
paste textarea "Back deck boards & railing. Powerwash, dock boards."
click at [0, 0] on qb-div "Remove the comma Powerwash , dock" at bounding box center [0, 0] width 0 height 0
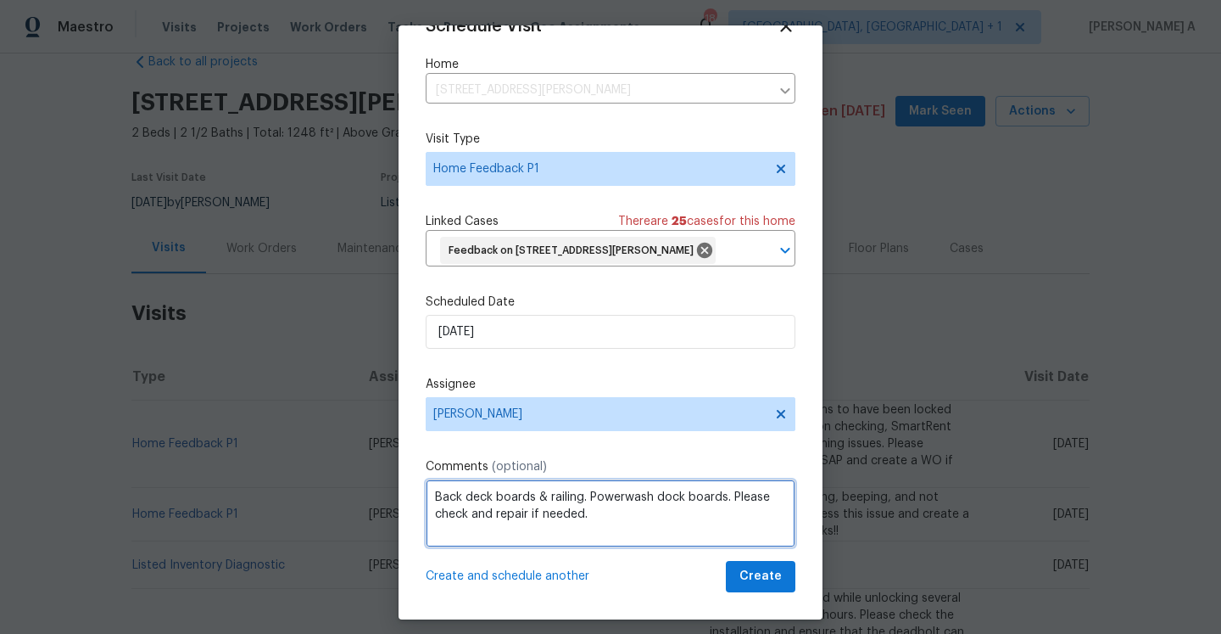
type textarea "Back deck boards & railing. Powerwash dock boards. Please check and repair if n…"
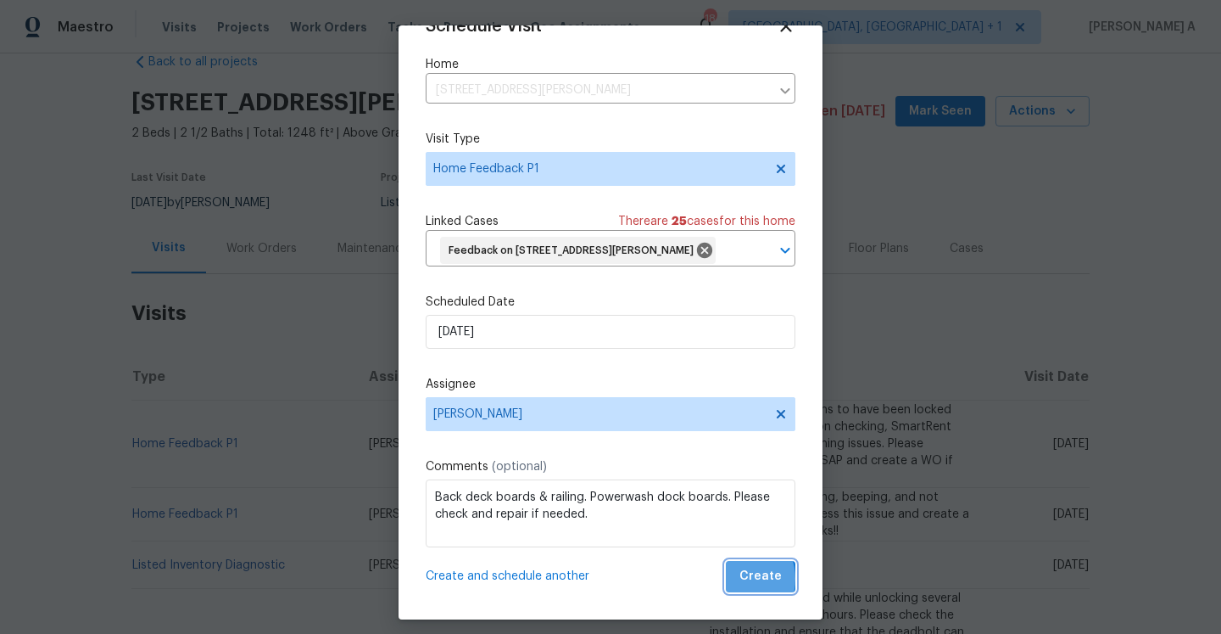
click at [740, 578] on button "Create" at bounding box center [761, 576] width 70 height 31
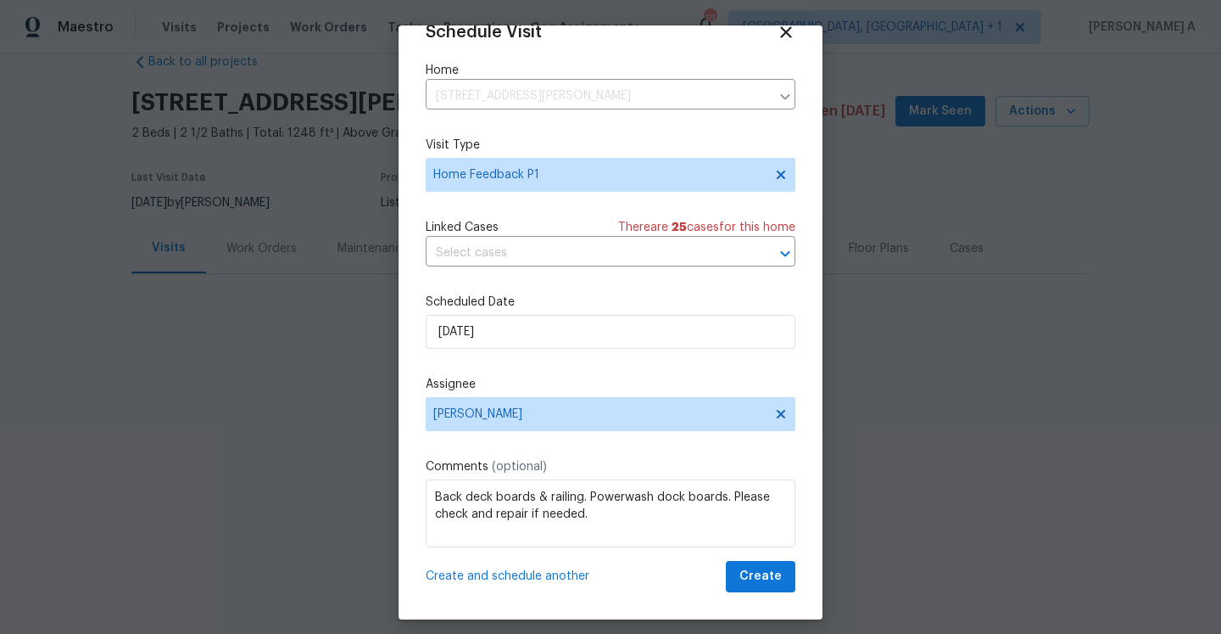
scroll to position [31, 0]
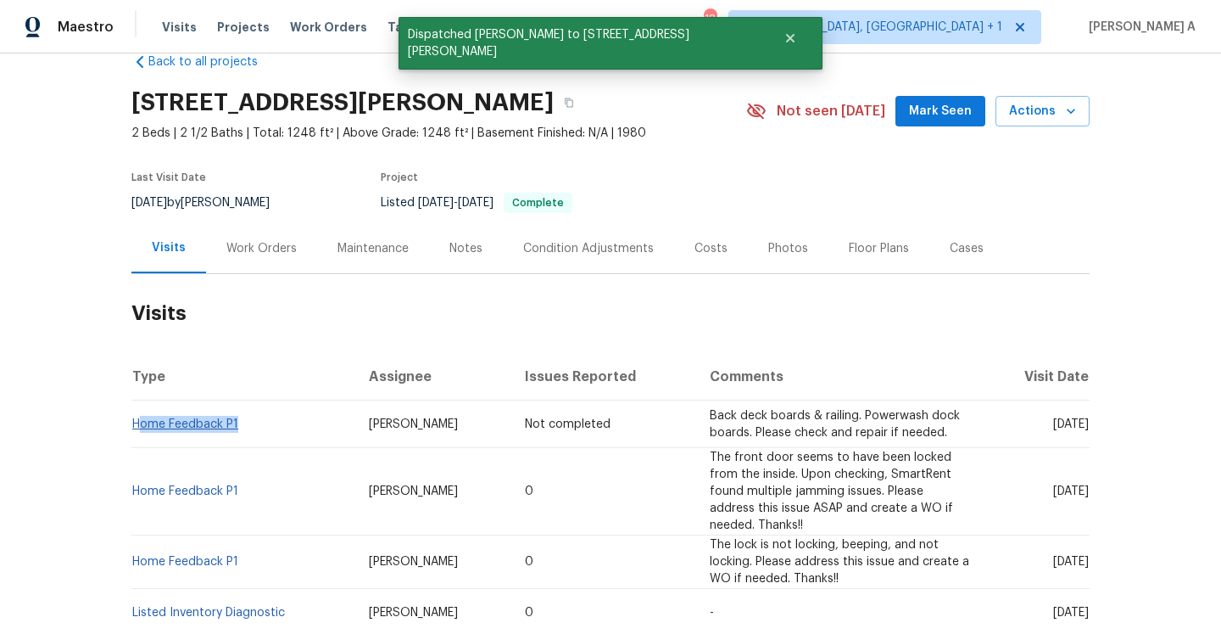
drag, startPoint x: 244, startPoint y: 427, endPoint x: 137, endPoint y: 424, distance: 106.9
click at [137, 424] on td "Home Feedback P1" at bounding box center [243, 423] width 224 height 47
copy link "Home Feedback P1"
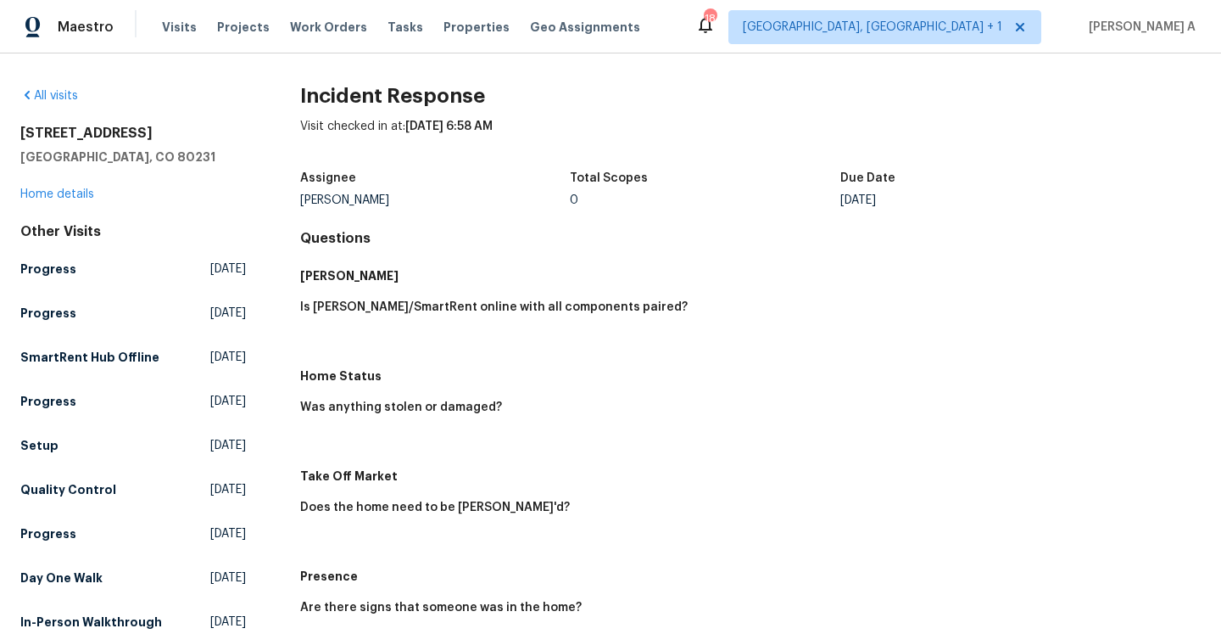
click at [75, 202] on div "[STREET_ADDRESS] Home details" at bounding box center [133, 164] width 226 height 78
click at [75, 200] on div "[STREET_ADDRESS] Home details" at bounding box center [133, 164] width 226 height 78
click at [75, 195] on link "Home details" at bounding box center [57, 194] width 74 height 12
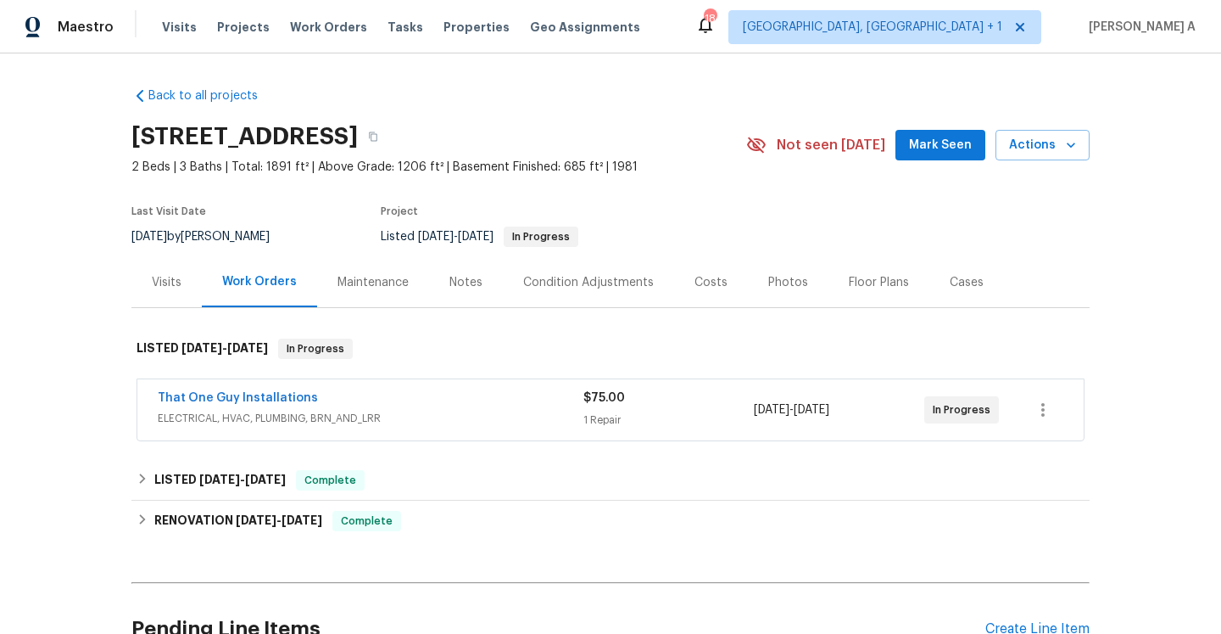
click at [396, 432] on div "That One Guy Installations ELECTRICAL, HVAC, PLUMBING, BRN_AND_LRR $75.00 1 Rep…" at bounding box center [610, 409] width 946 height 61
click at [386, 415] on span "ELECTRICAL, HVAC, PLUMBING, BRN_AND_LRR" at bounding box center [371, 418] width 426 height 17
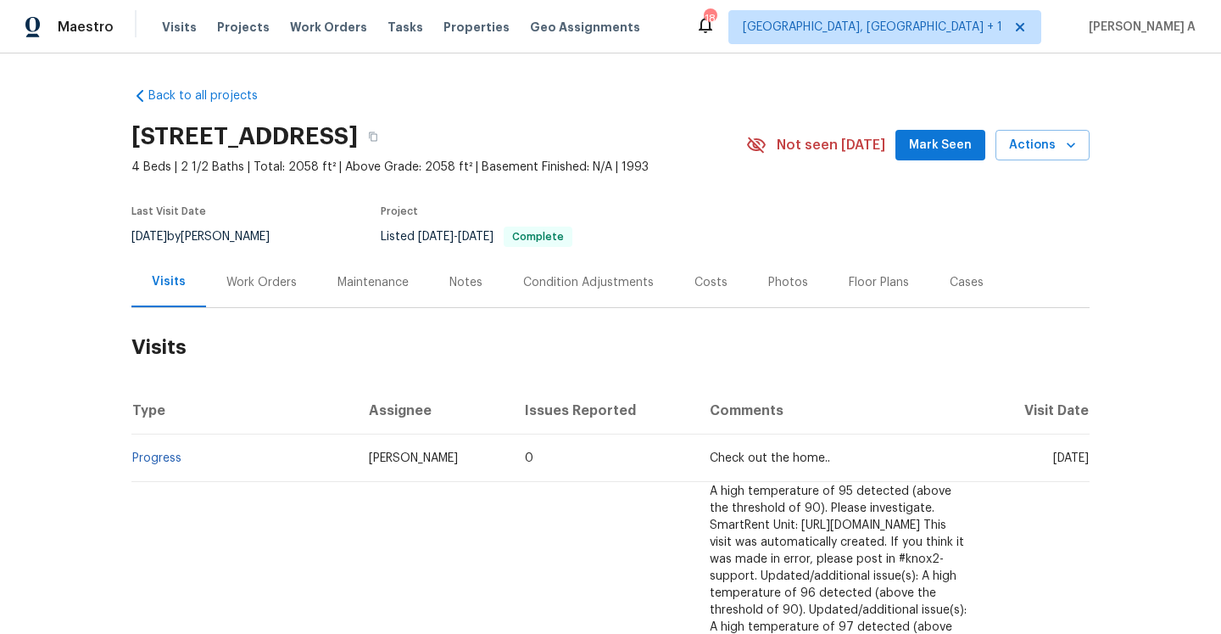
click at [268, 280] on div "Work Orders" at bounding box center [261, 282] width 70 height 17
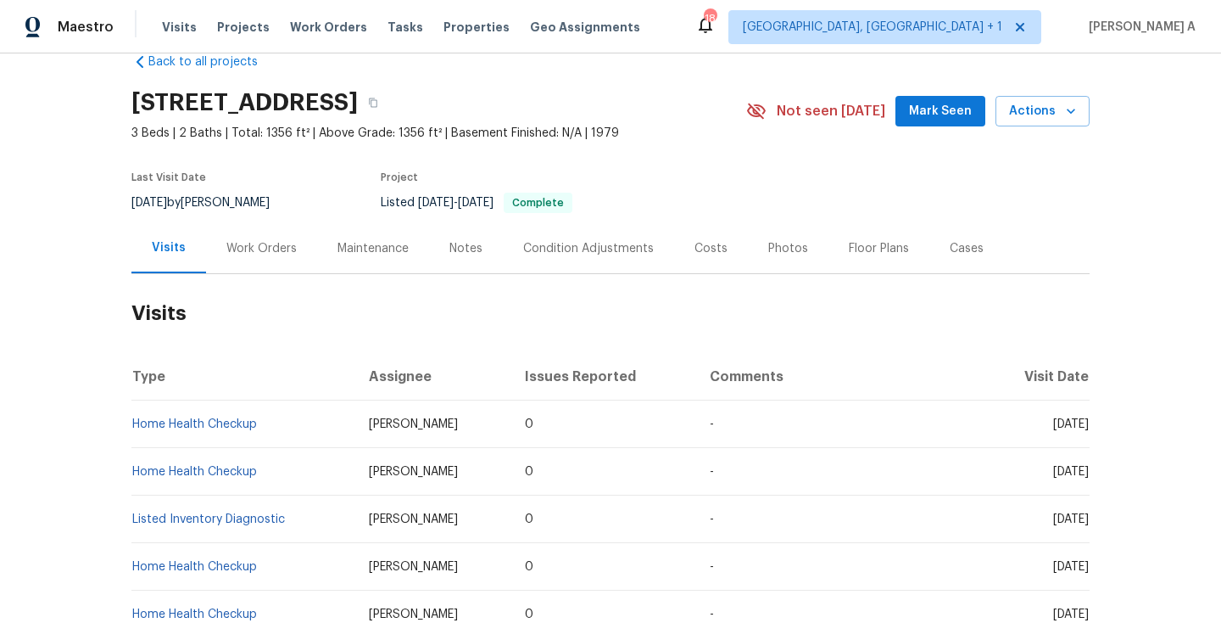
scroll to position [47, 0]
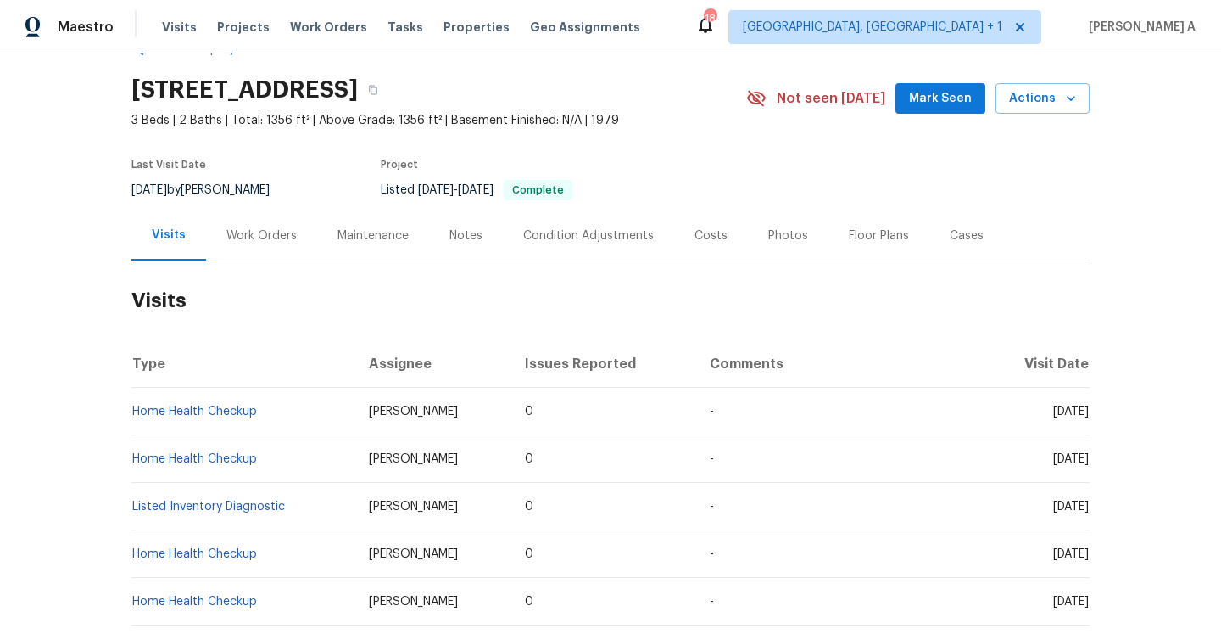
click at [275, 268] on h2 "Visits" at bounding box center [610, 300] width 958 height 79
click at [272, 260] on div "Visits Work Orders Maintenance Notes Condition Adjustments Costs Photos Floor P…" at bounding box center [610, 235] width 958 height 51
click at [265, 252] on div "Work Orders" at bounding box center [261, 235] width 111 height 50
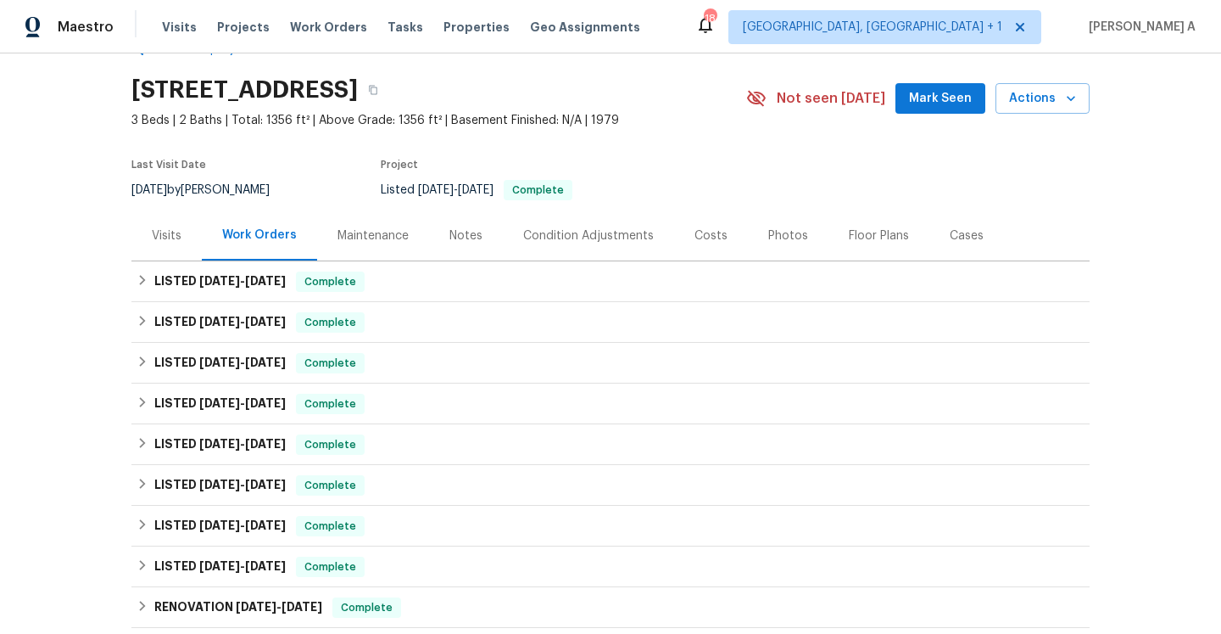
click at [168, 250] on div "Visits" at bounding box center [166, 235] width 70 height 50
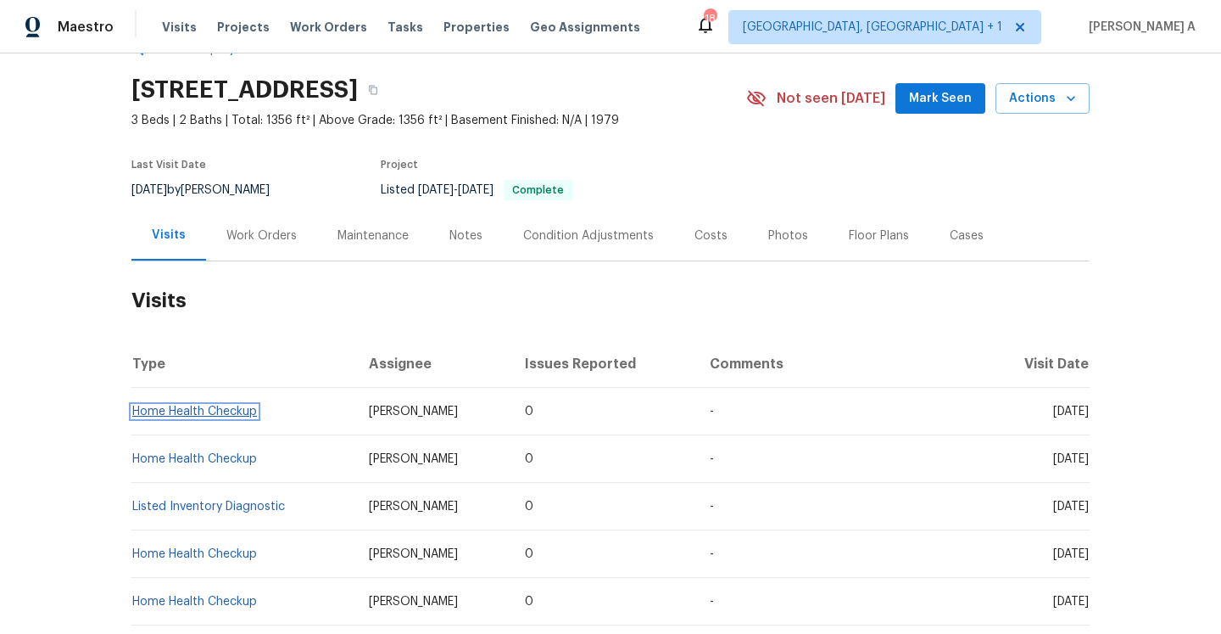
click at [237, 415] on link "Home Health Checkup" at bounding box center [194, 411] width 125 height 12
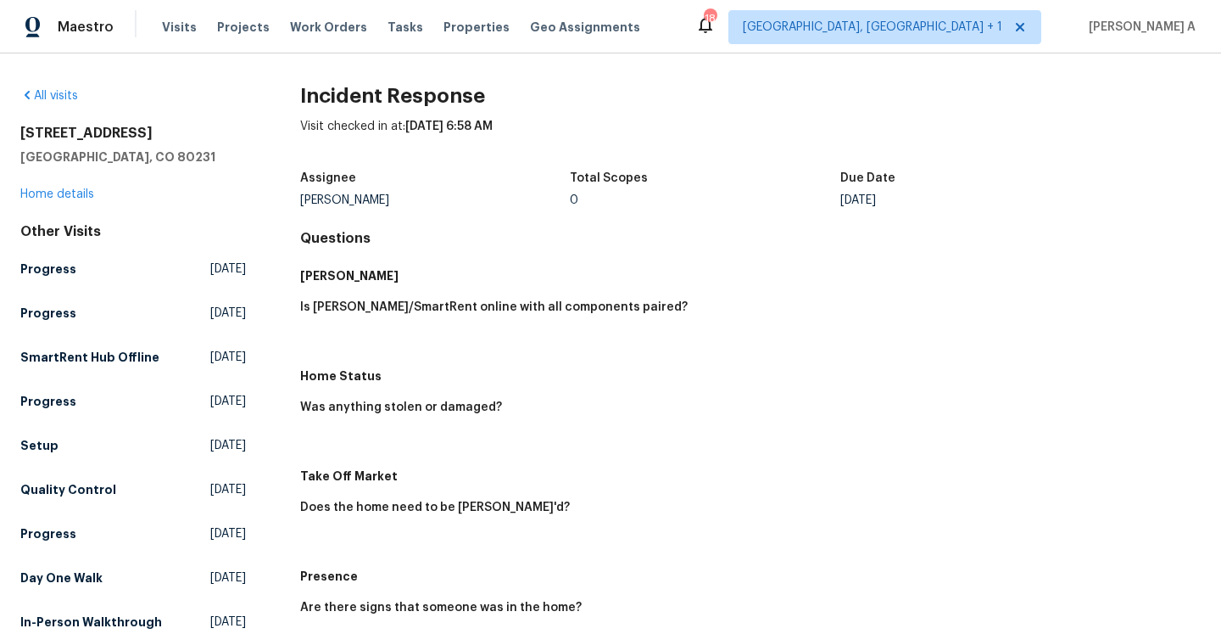
click at [89, 204] on div "All visits [STREET_ADDRESS] Home details Other Visits Progress [DATE] Progress …" at bounding box center [133, 362] width 226 height 550
click at [87, 200] on div "[STREET_ADDRESS] Home details" at bounding box center [133, 164] width 226 height 78
click at [87, 195] on link "Home details" at bounding box center [57, 194] width 74 height 12
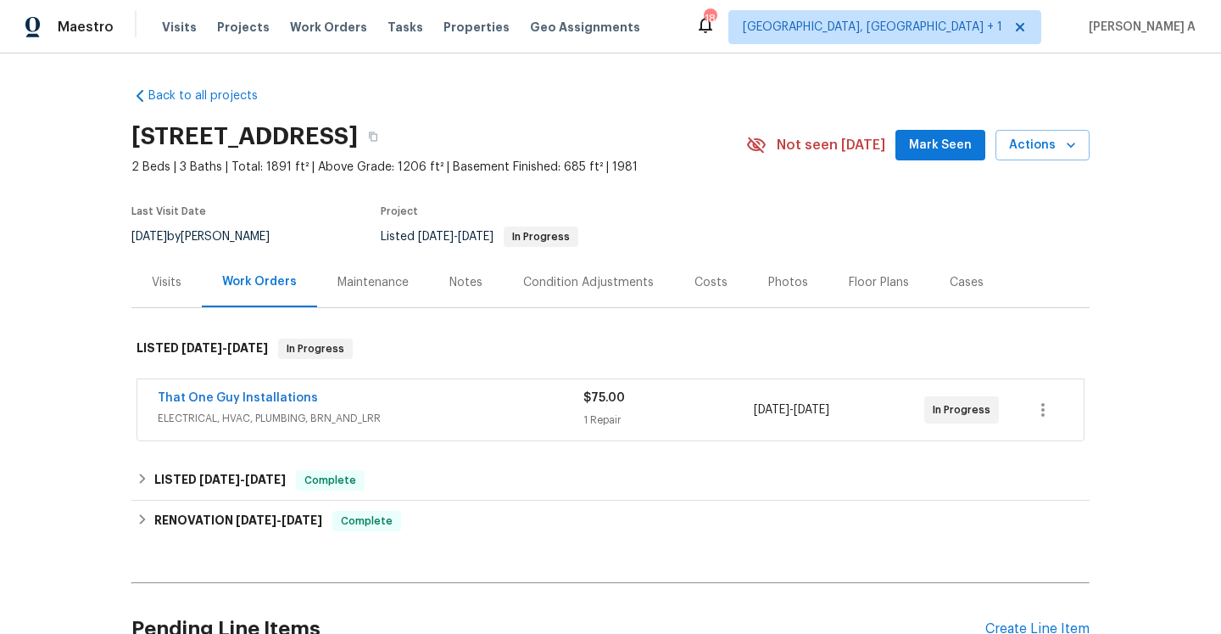
click at [419, 416] on span "ELECTRICAL, HVAC, PLUMBING, BRN_AND_LRR" at bounding box center [371, 418] width 426 height 17
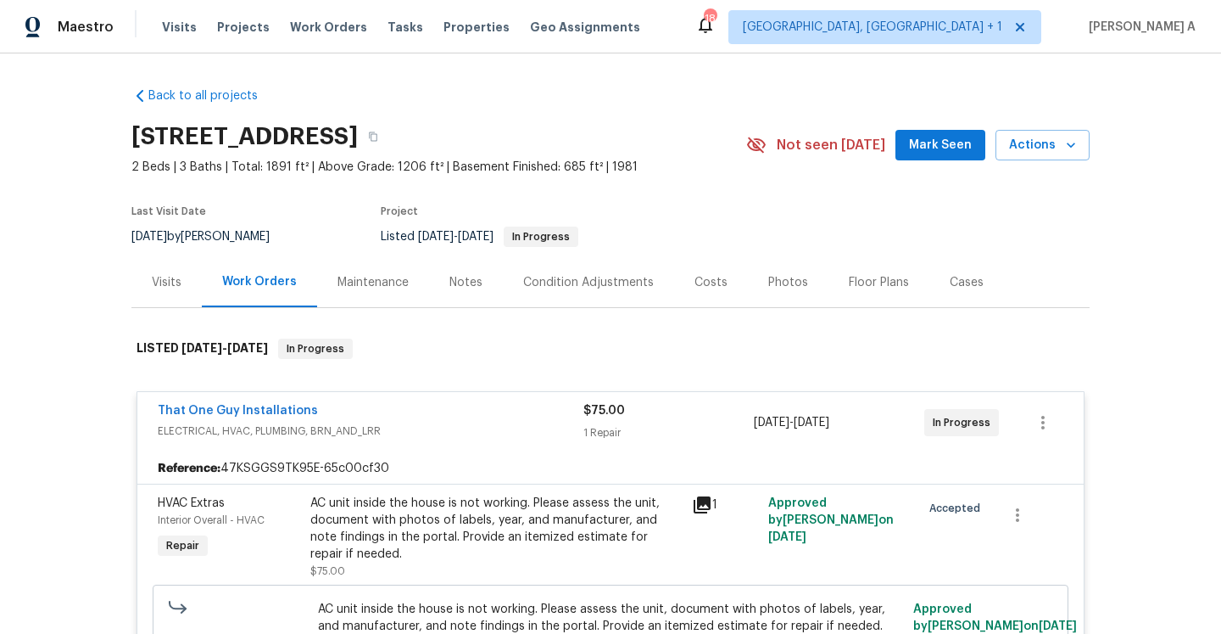
click at [419, 416] on div "That One Guy Installations" at bounding box center [371, 412] width 426 height 20
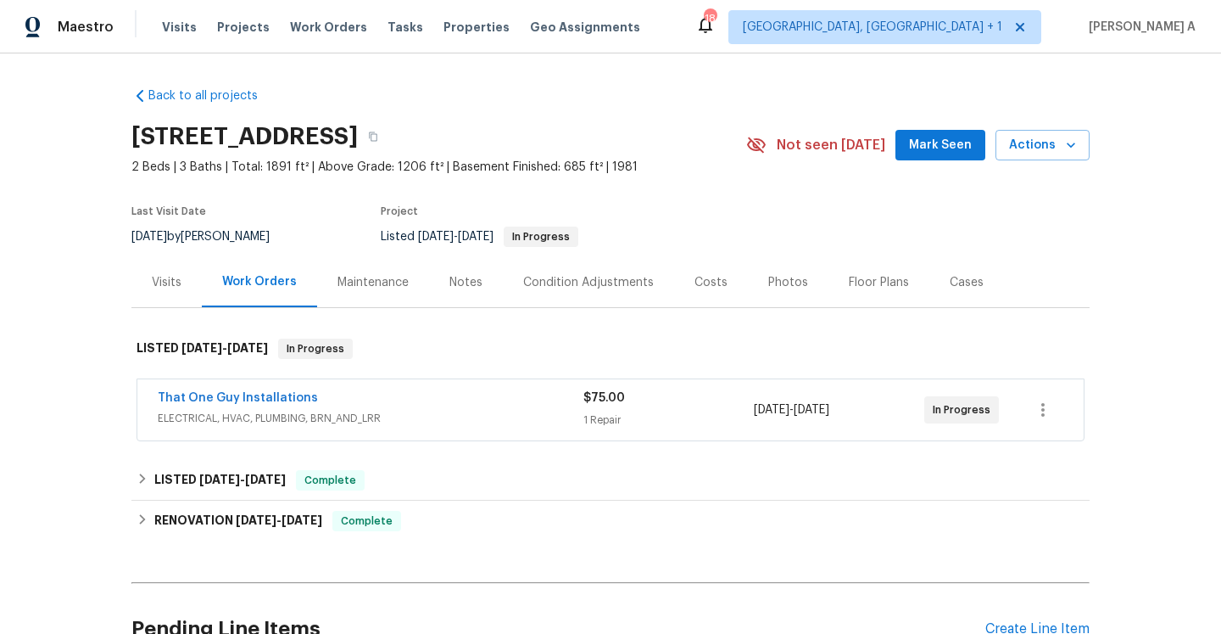
click at [209, 276] on div "Work Orders" at bounding box center [259, 282] width 115 height 50
click at [193, 276] on div "Visits" at bounding box center [166, 282] width 70 height 50
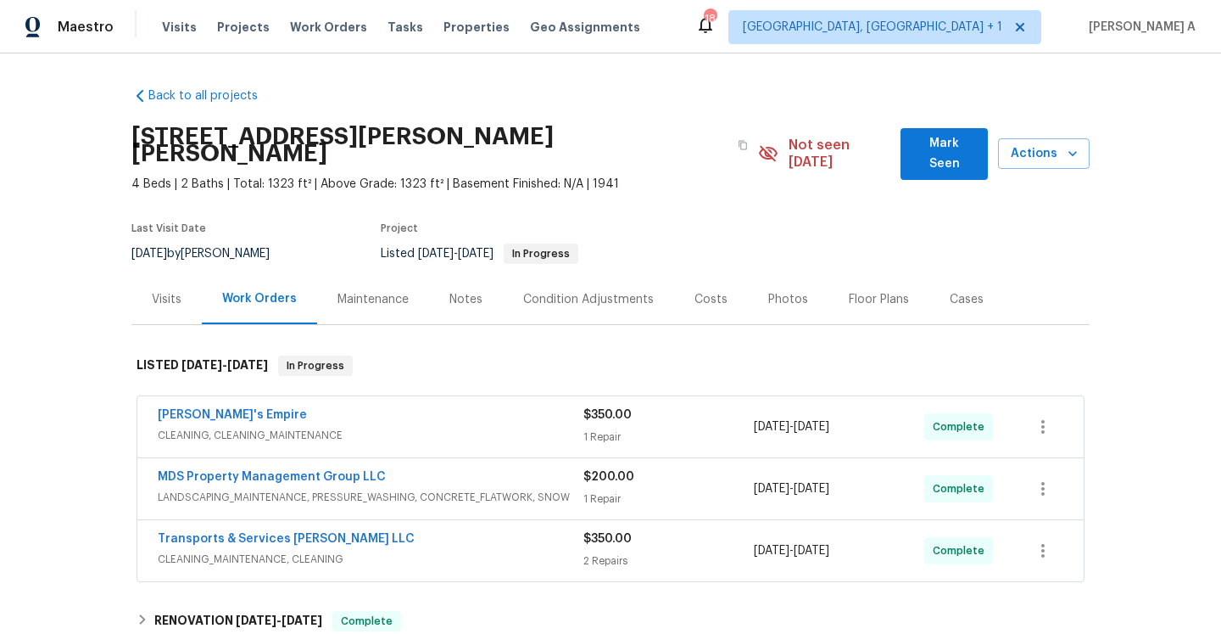
click at [177, 298] on div "Visits" at bounding box center [166, 299] width 70 height 50
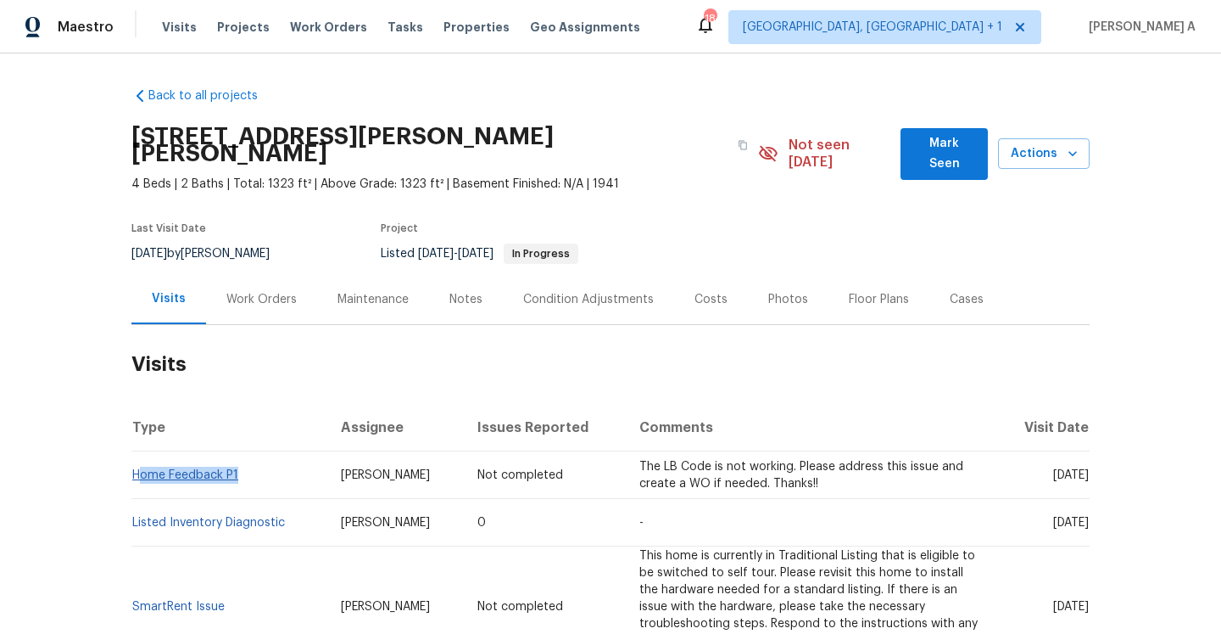
drag, startPoint x: 258, startPoint y: 455, endPoint x: 137, endPoint y: 457, distance: 120.5
click at [137, 457] on td "Home Feedback P1" at bounding box center [229, 474] width 196 height 47
copy link "Home Feedback P1"
drag, startPoint x: 286, startPoint y: 505, endPoint x: 134, endPoint y: 500, distance: 151.9
click at [134, 500] on td "Listed Inventory Diagnostic" at bounding box center [229, 522] width 196 height 47
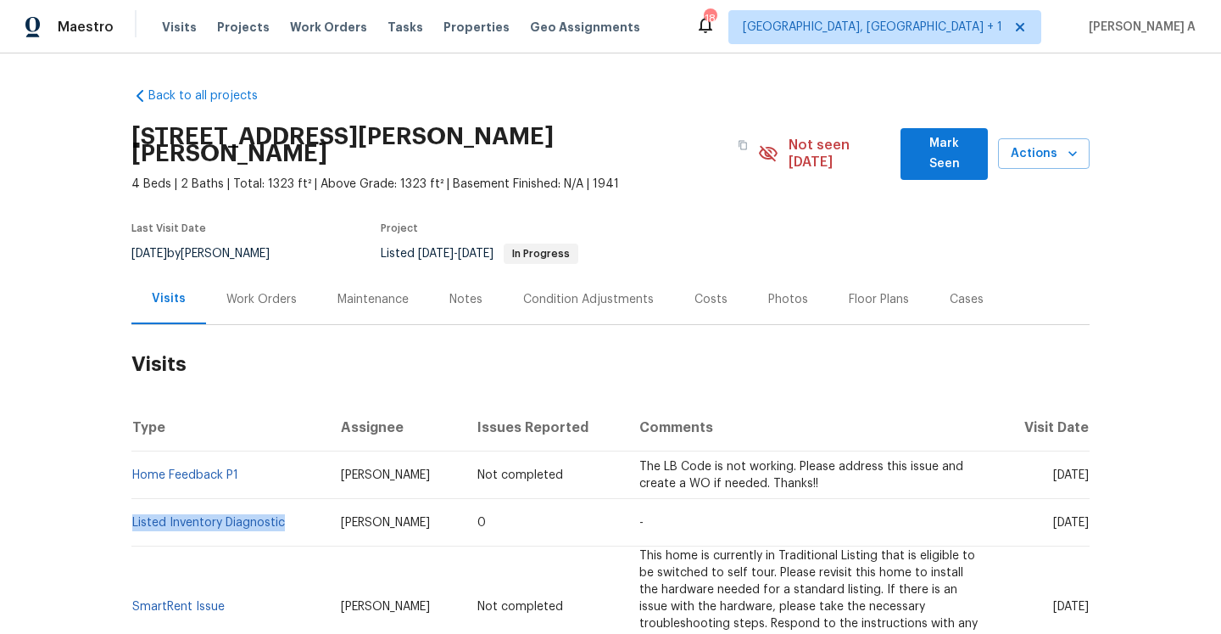
copy link "Listed Inventory Diagnostic"
click at [267, 291] on div "Work Orders" at bounding box center [261, 299] width 70 height 17
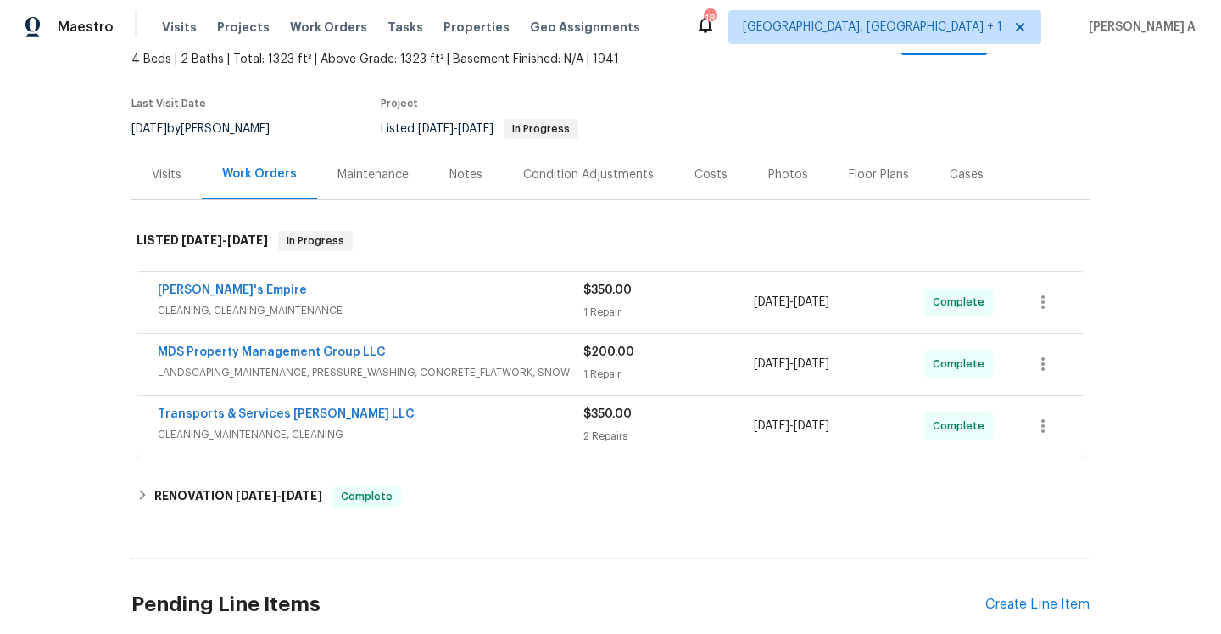
scroll to position [126, 0]
drag, startPoint x: 253, startPoint y: 278, endPoint x: 158, endPoint y: 274, distance: 95.1
click at [158, 280] on div "Lylah's Empire" at bounding box center [371, 290] width 426 height 20
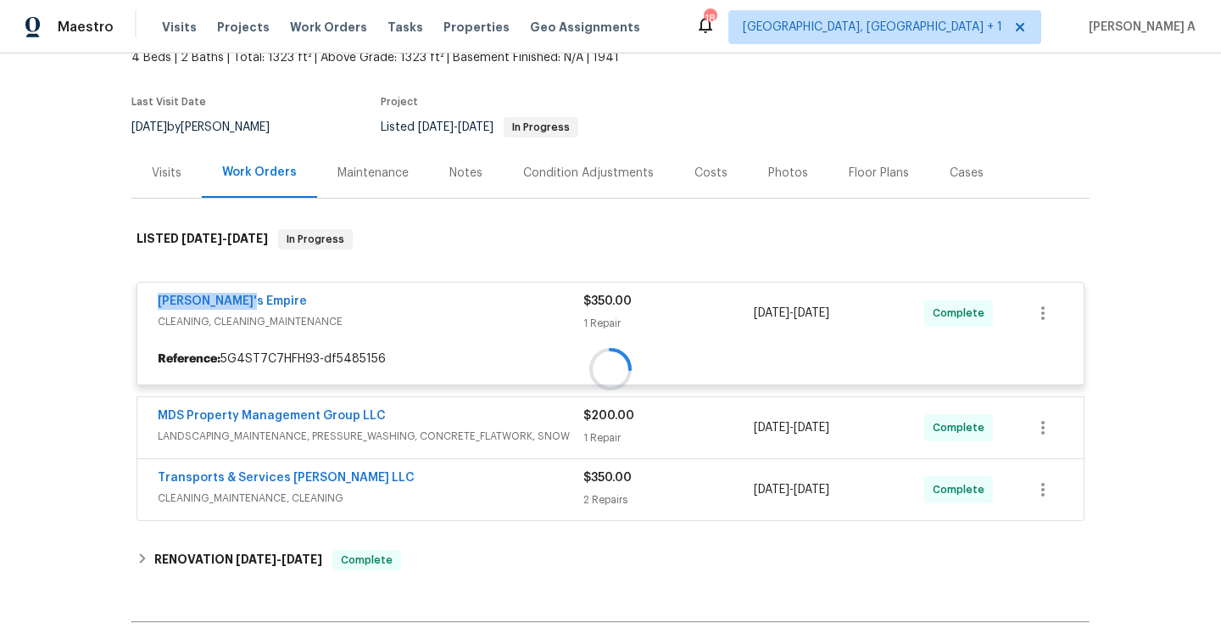
copy link "Lylah's Empire"
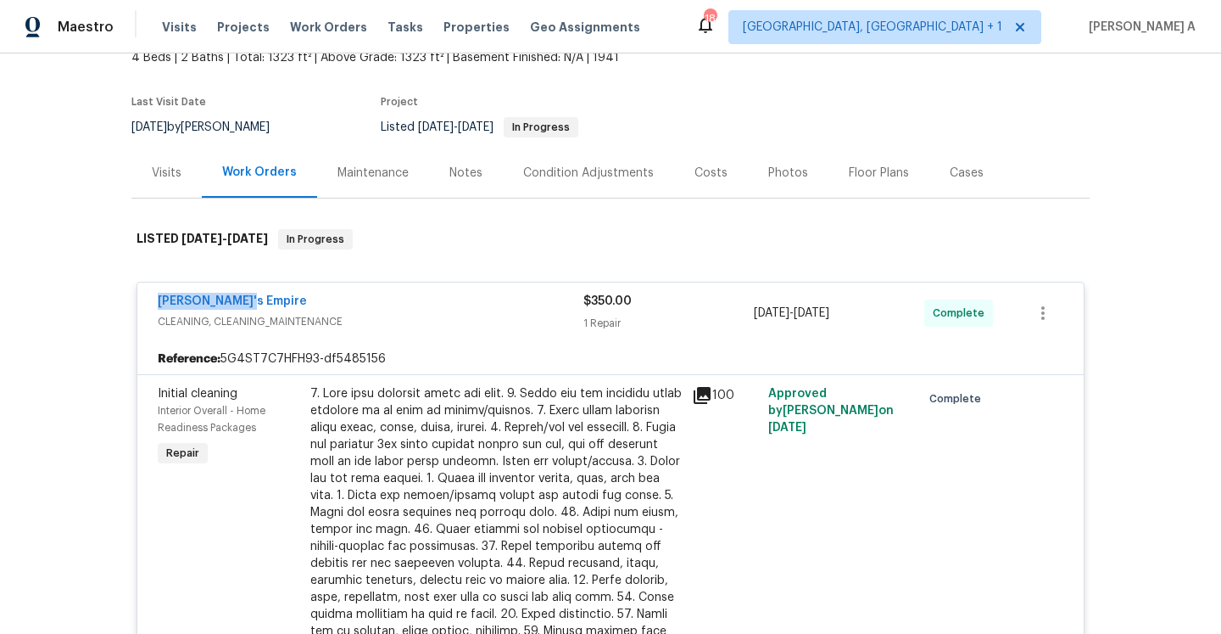
click at [169, 165] on div "Visits" at bounding box center [167, 173] width 30 height 17
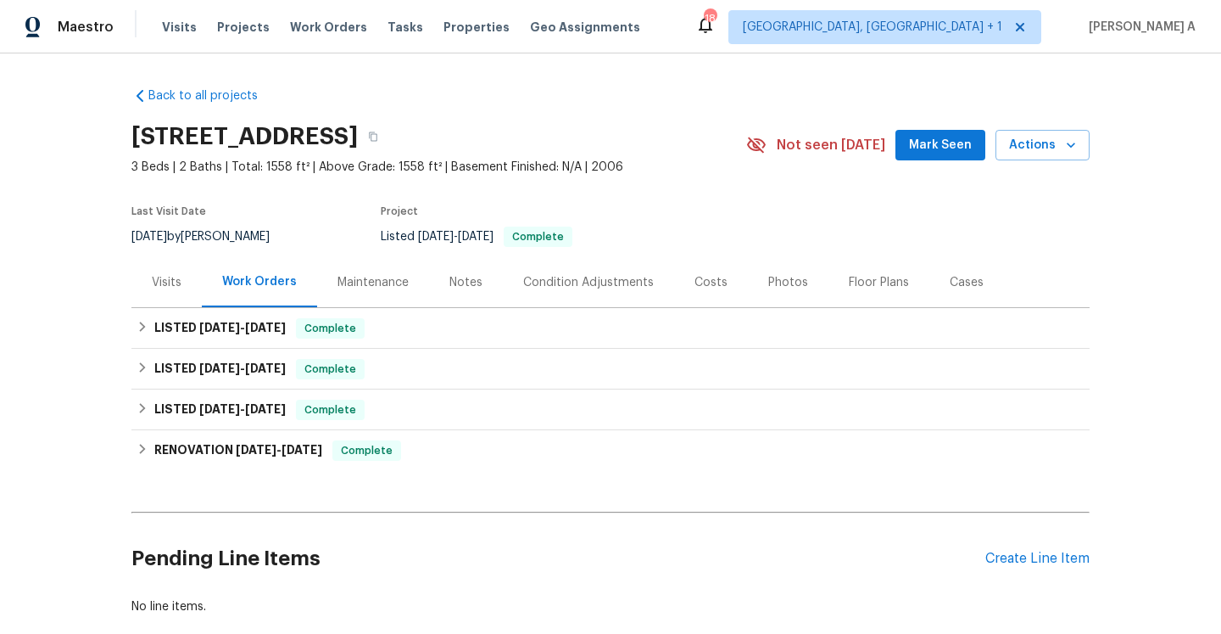
click at [182, 291] on div "Visits" at bounding box center [166, 282] width 70 height 50
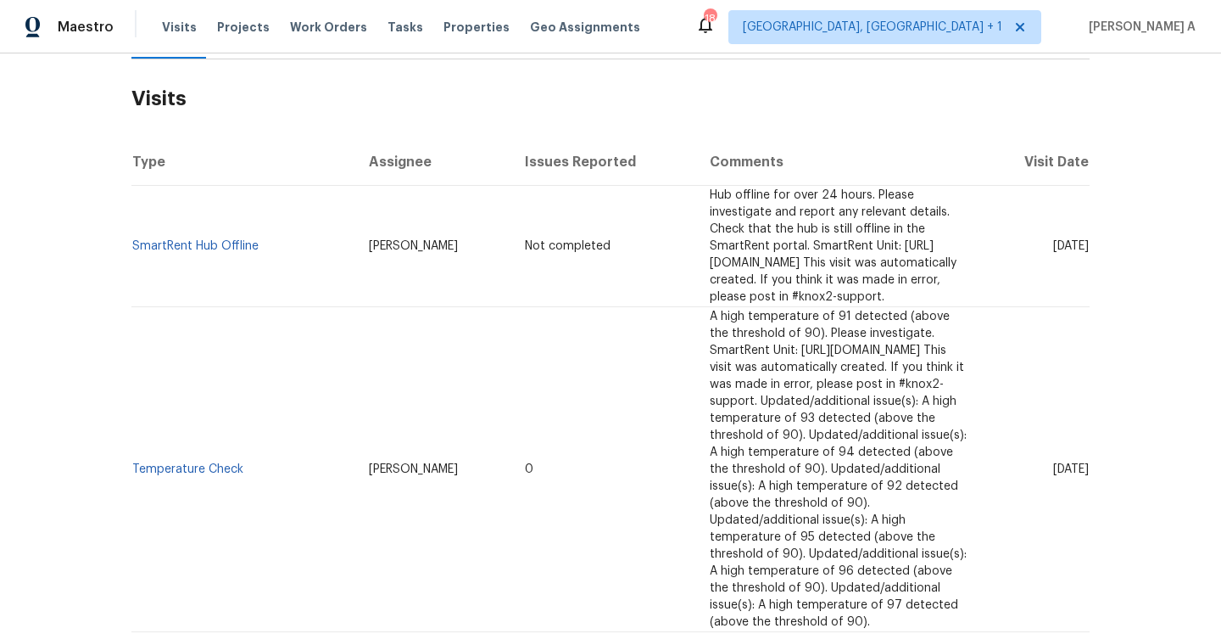
scroll to position [241, 0]
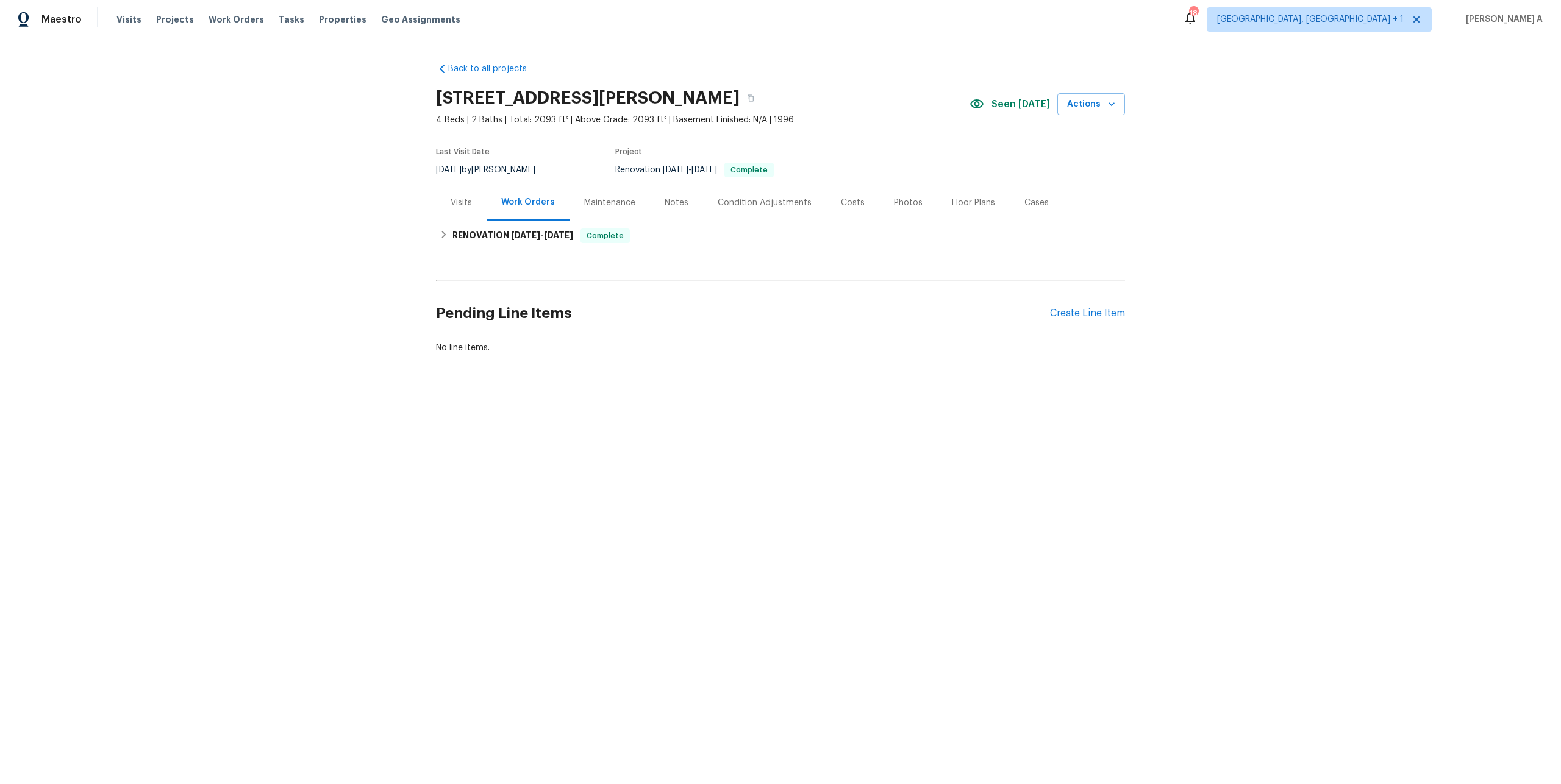
click at [475, 216] on div "Visits" at bounding box center [461, 203] width 50 height 36
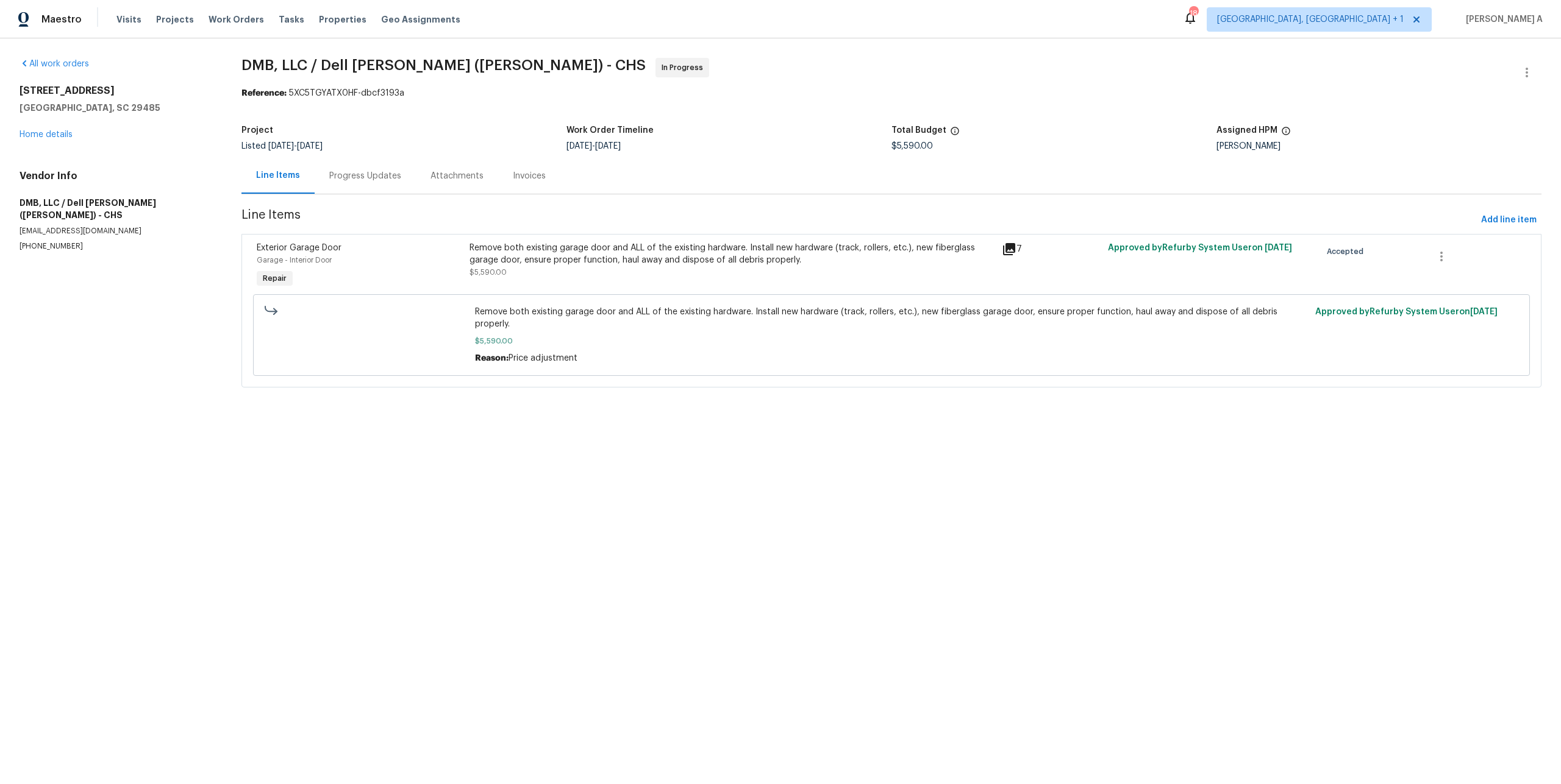
click at [365, 183] on div "Progress Updates" at bounding box center [365, 176] width 101 height 36
